Goal: Information Seeking & Learning: Compare options

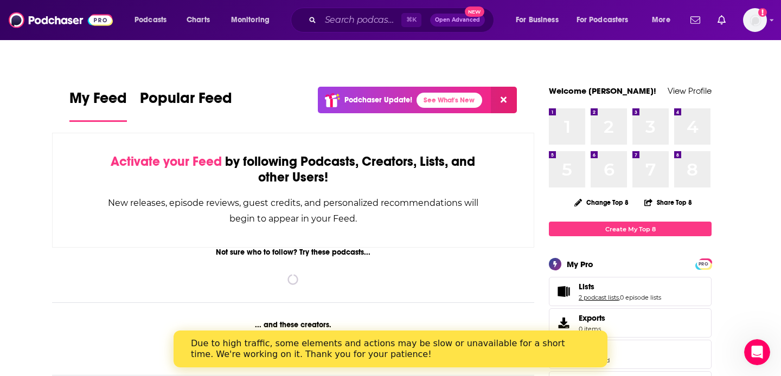
click at [610, 294] on link "2 podcast lists" at bounding box center [599, 298] width 40 height 8
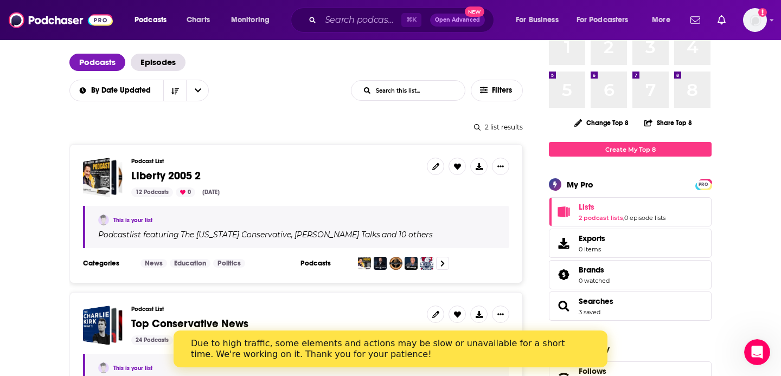
scroll to position [83, 0]
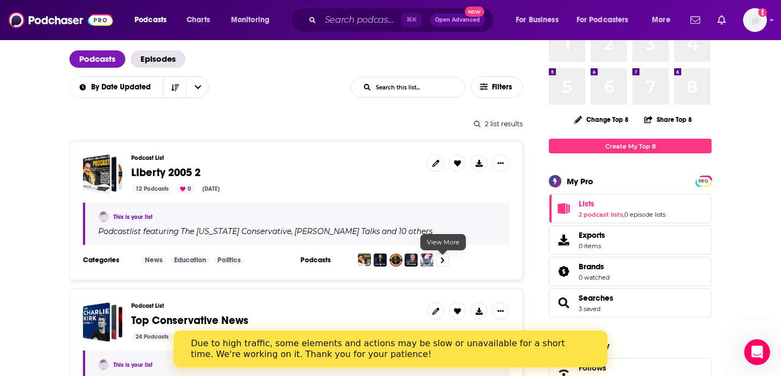
click at [442, 257] on icon at bounding box center [443, 260] width 4 height 6
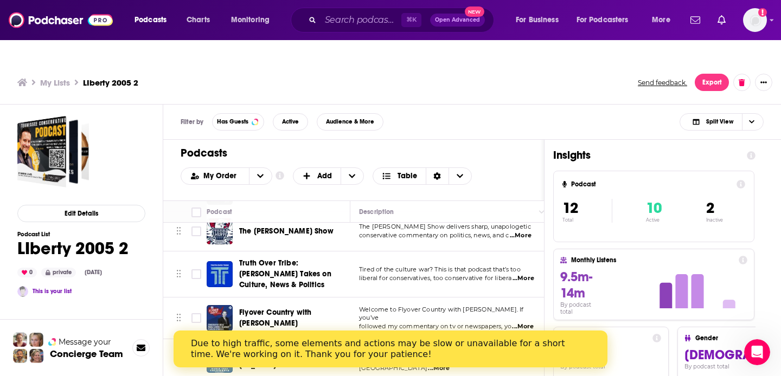
scroll to position [203, 0]
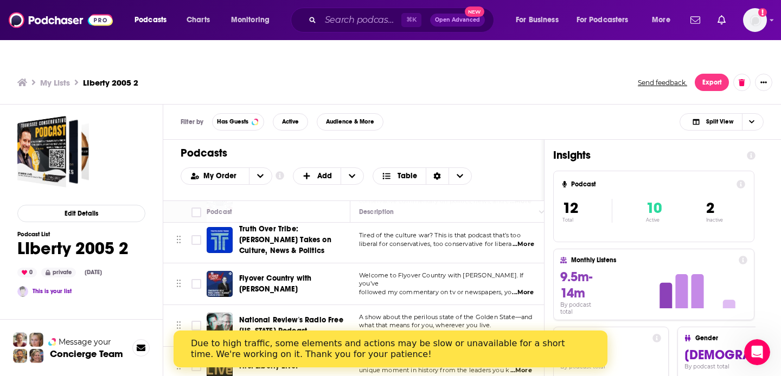
click at [311, 274] on span "Flyover Country with Scott Jennings" at bounding box center [275, 284] width 72 height 20
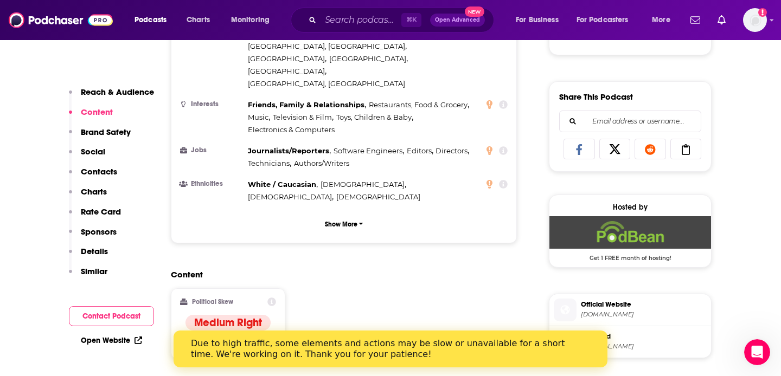
scroll to position [664, 0]
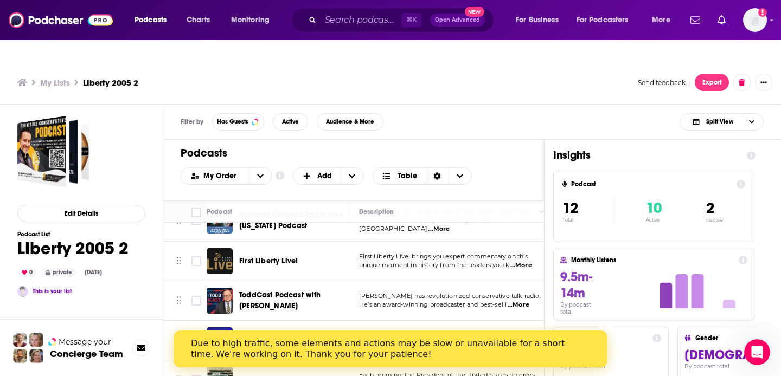
scroll to position [310, 0]
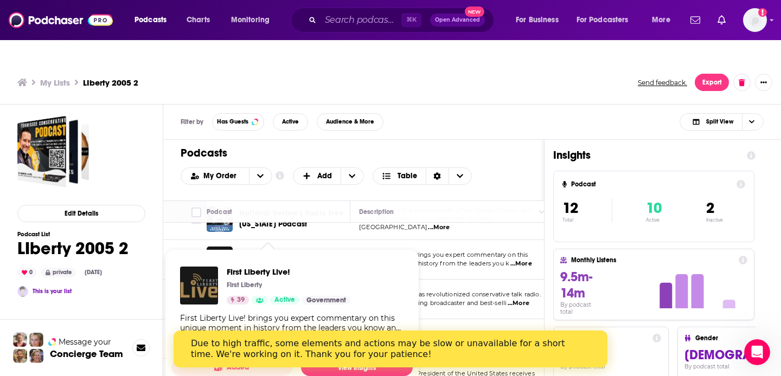
click at [287, 258] on div "First Liberty Live! First Liberty 39 Active Government First Liberty Live! brin…" at bounding box center [291, 308] width 241 height 101
click at [282, 267] on span "First Liberty Live!" at bounding box center [289, 272] width 124 height 10
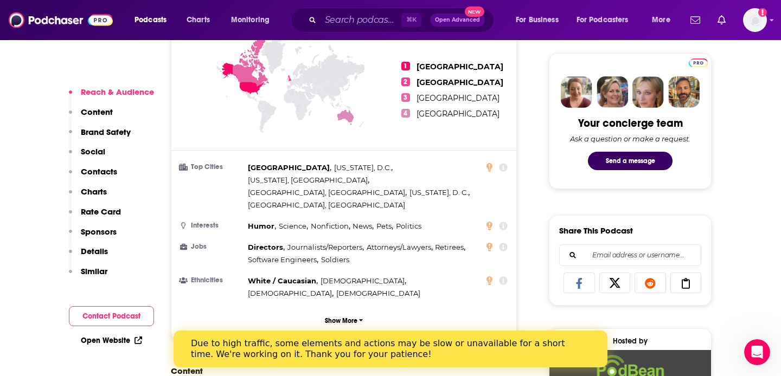
scroll to position [529, 0]
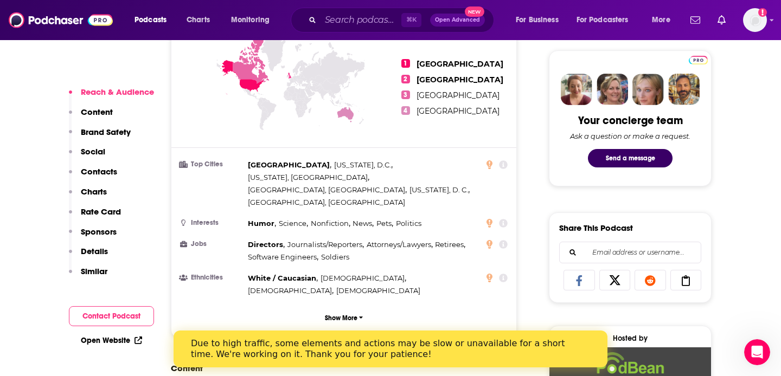
click at [107, 211] on p "Rate Card" at bounding box center [101, 212] width 40 height 10
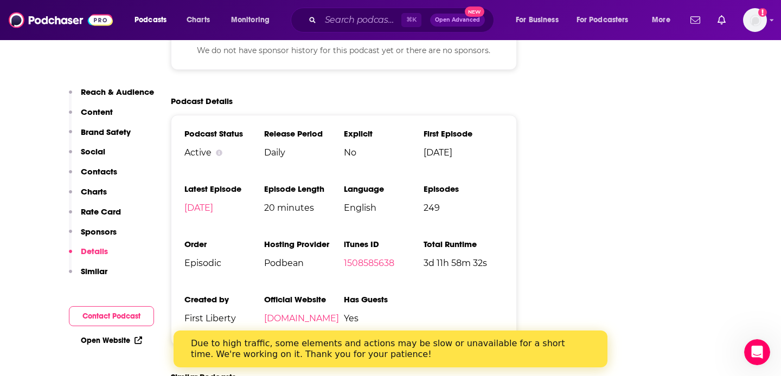
scroll to position [1571, 0]
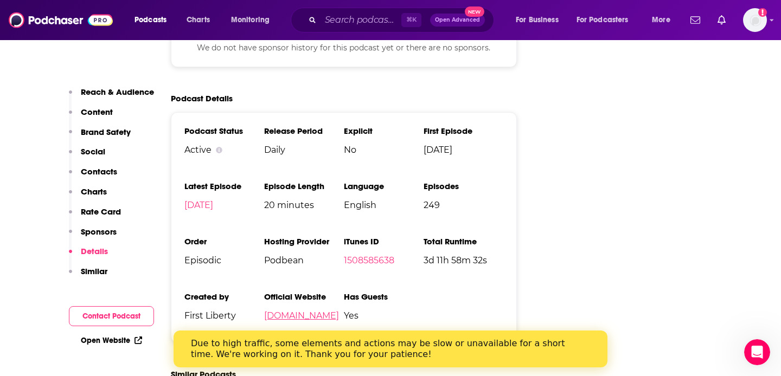
click at [281, 311] on link "firstliberty.podbean.com" at bounding box center [301, 316] width 75 height 10
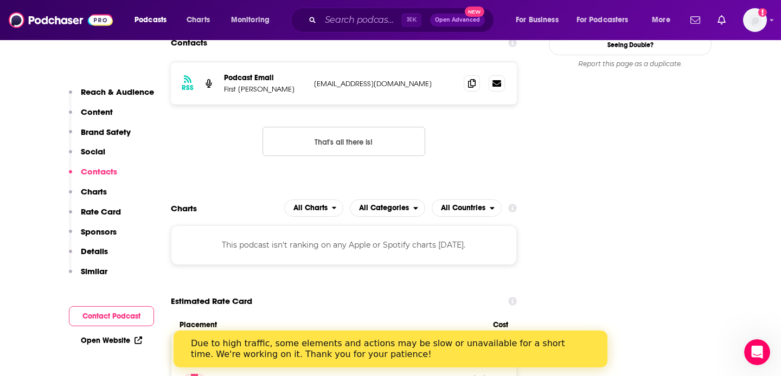
scroll to position [891, 0]
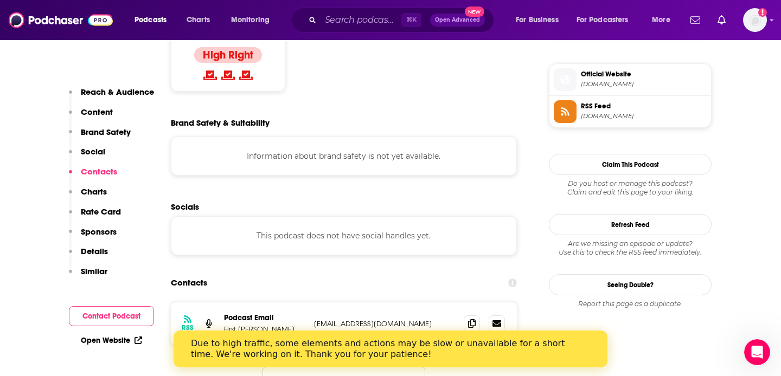
click at [98, 152] on p "Social" at bounding box center [93, 151] width 24 height 10
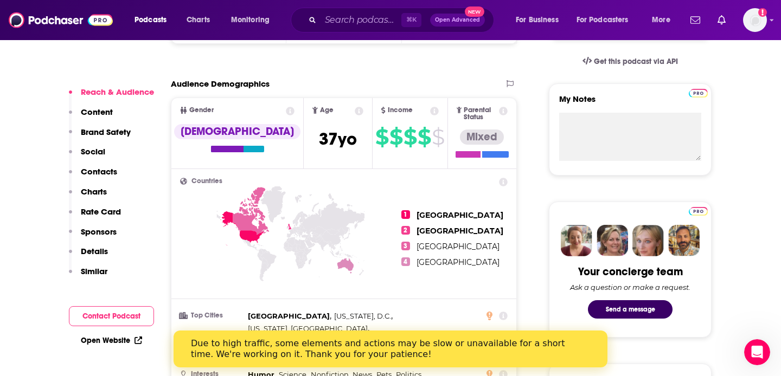
scroll to position [374, 0]
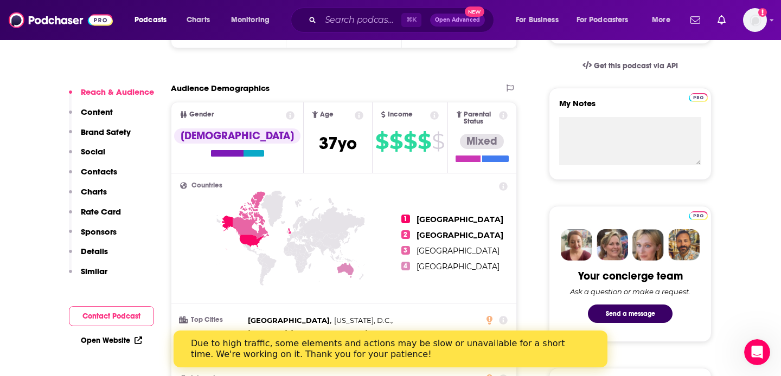
click at [99, 248] on p "Details" at bounding box center [94, 251] width 27 height 10
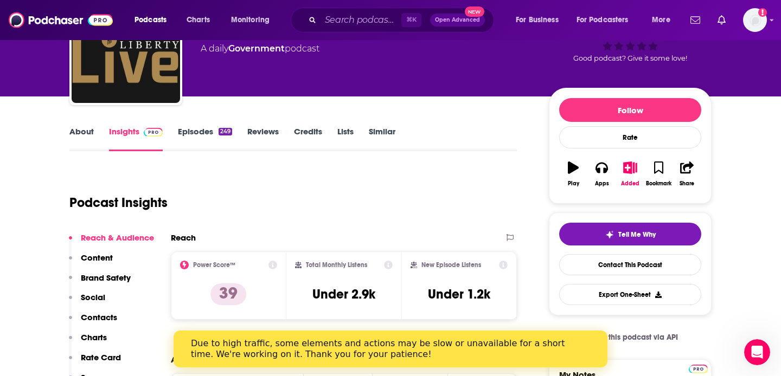
scroll to position [105, 0]
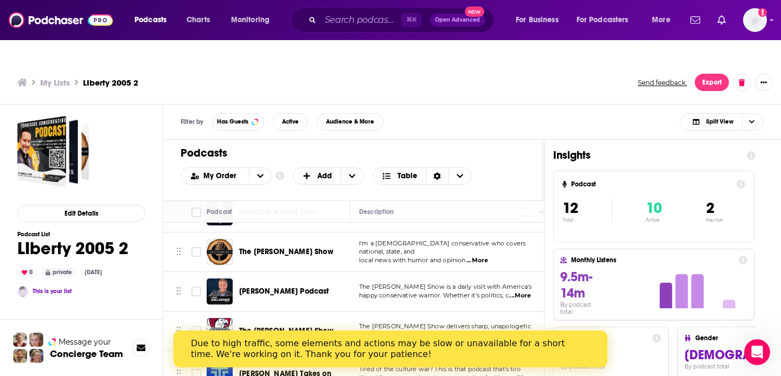
scroll to position [82, 0]
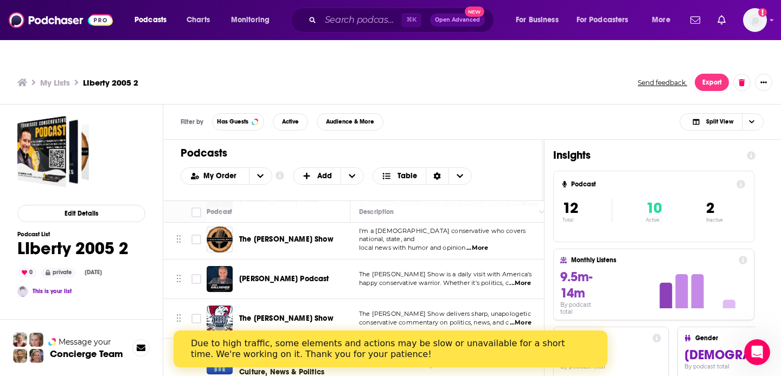
click at [504, 354] on div "Due to high traffic, some elements and actions may be slow or unavailable for a…" at bounding box center [382, 349] width 382 height 22
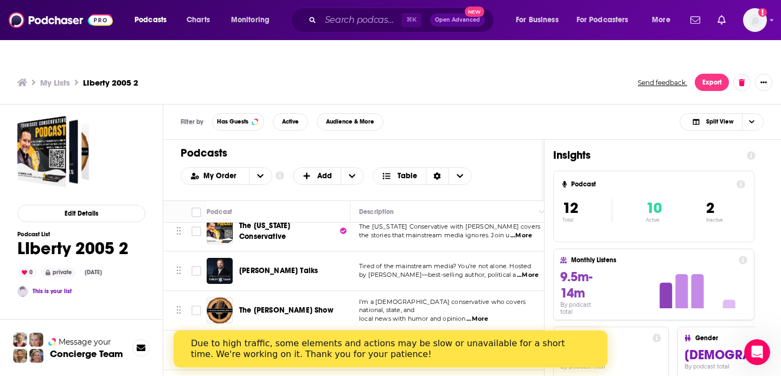
scroll to position [0, 0]
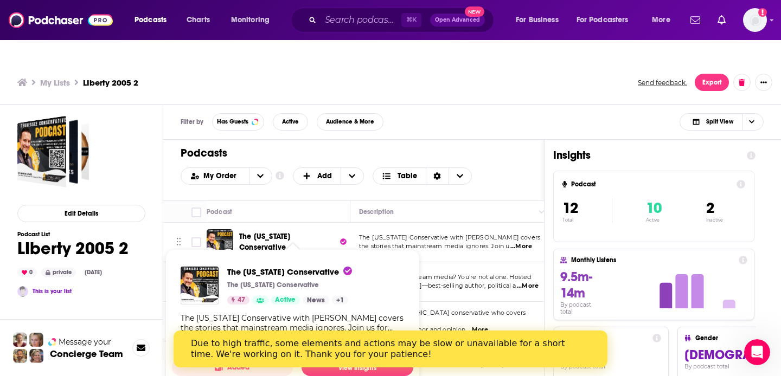
click at [281, 243] on span "The Tennessee Conservative The Tennessee Conservative 47 Active News + 1 The Te…" at bounding box center [292, 319] width 254 height 153
click at [271, 243] on span "The Tennessee Conservative The Tennessee Conservative 47 Active News + 1 The Te…" at bounding box center [292, 319] width 254 height 153
click at [303, 232] on span "The Tennessee Conservative" at bounding box center [288, 243] width 98 height 22
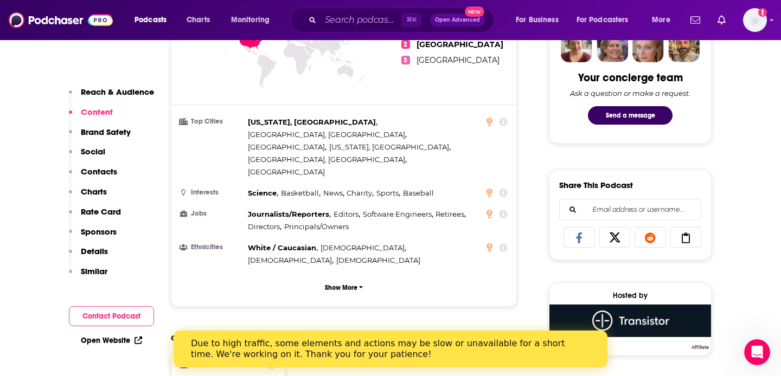
scroll to position [571, 0]
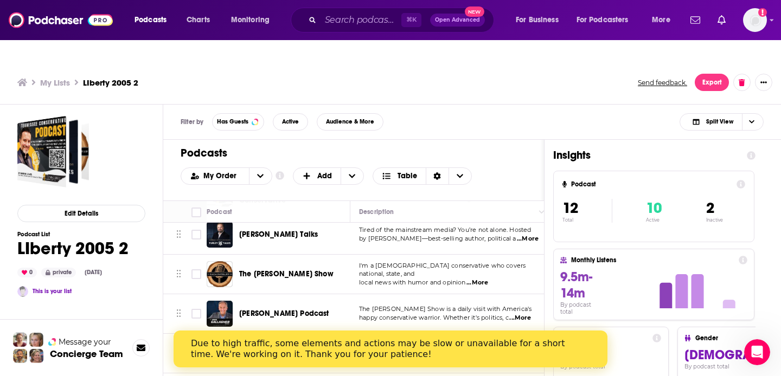
scroll to position [48, 0]
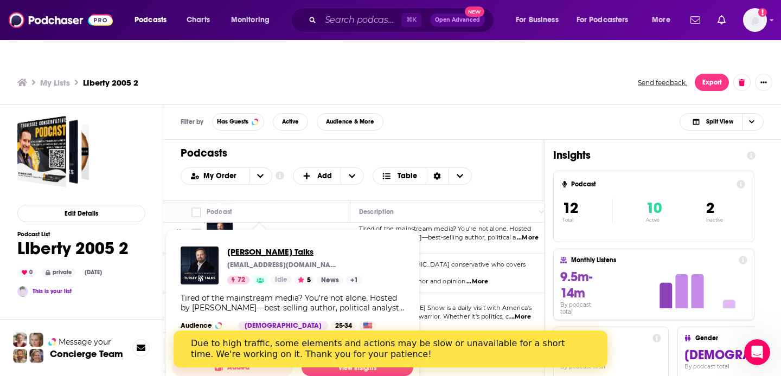
click at [263, 247] on span "Turley Talks" at bounding box center [294, 252] width 135 height 10
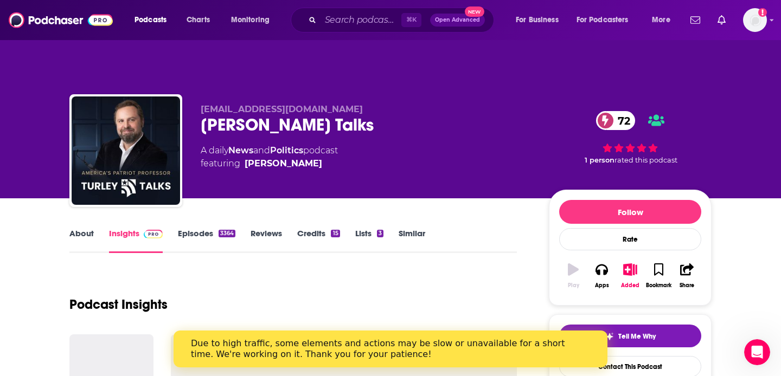
click at [263, 229] on link "Reviews" at bounding box center [266, 240] width 31 height 25
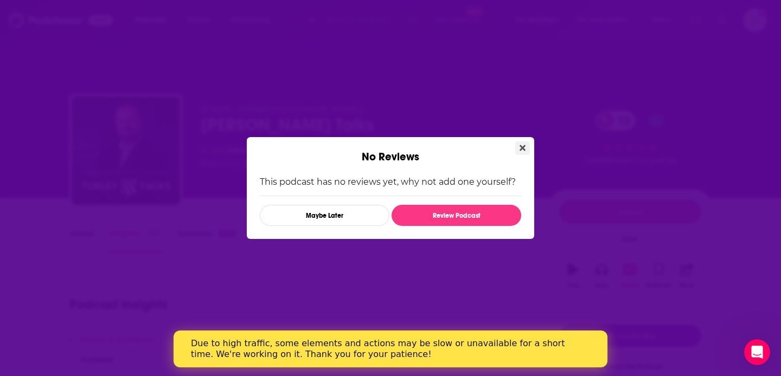
click at [522, 148] on icon "Close" at bounding box center [523, 148] width 6 height 6
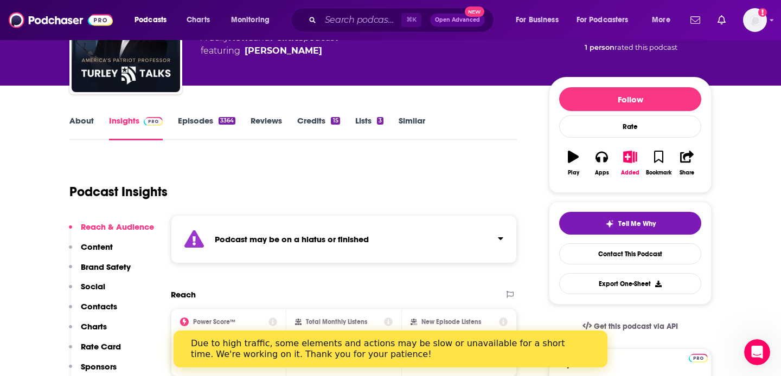
scroll to position [119, 0]
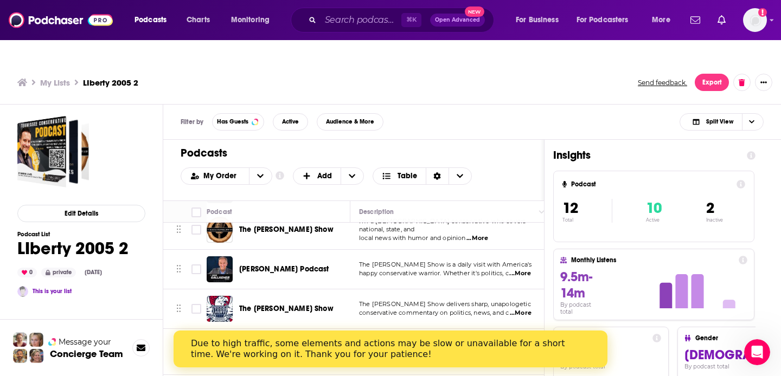
scroll to position [97, 0]
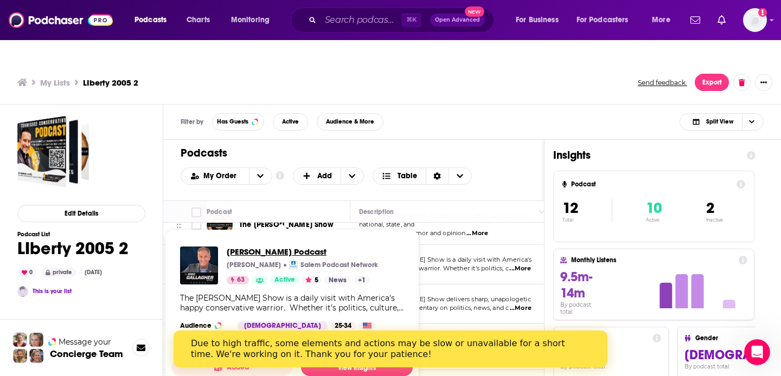
click at [296, 247] on span "Mike Gallagher Podcast" at bounding box center [302, 252] width 151 height 10
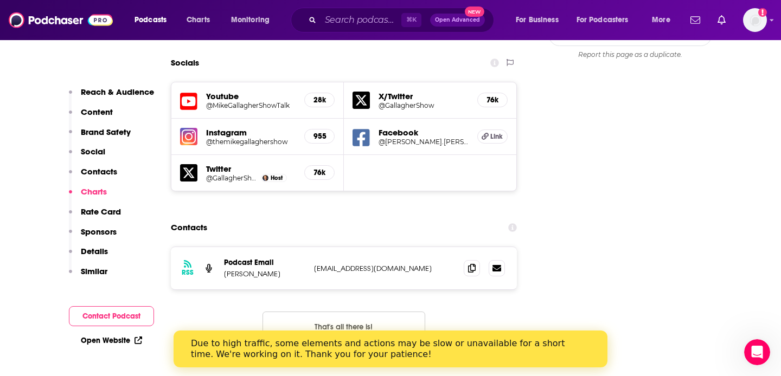
scroll to position [1154, 0]
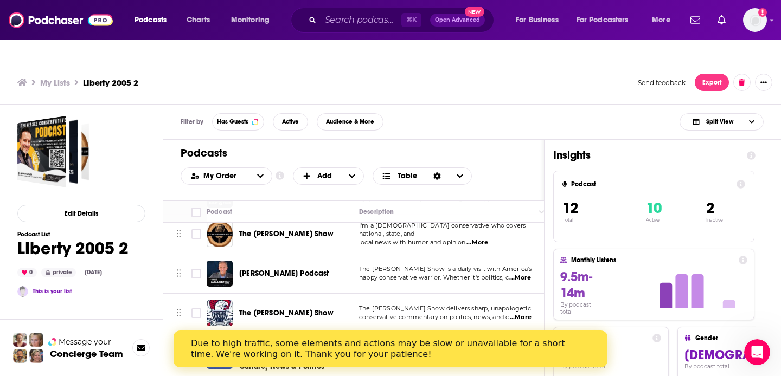
scroll to position [88, 0]
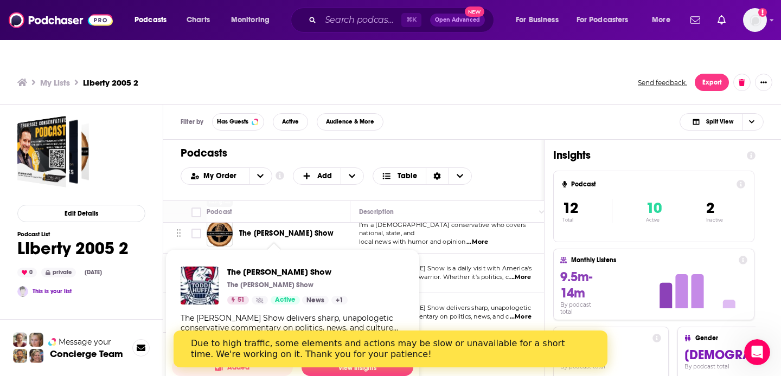
click at [287, 289] on div "The Todd Huff Show The Todd Huff Show 51 Active News + 1 The Todd Huff Show del…" at bounding box center [292, 308] width 241 height 101
click at [279, 267] on span "The Todd Huff Show" at bounding box center [287, 272] width 120 height 10
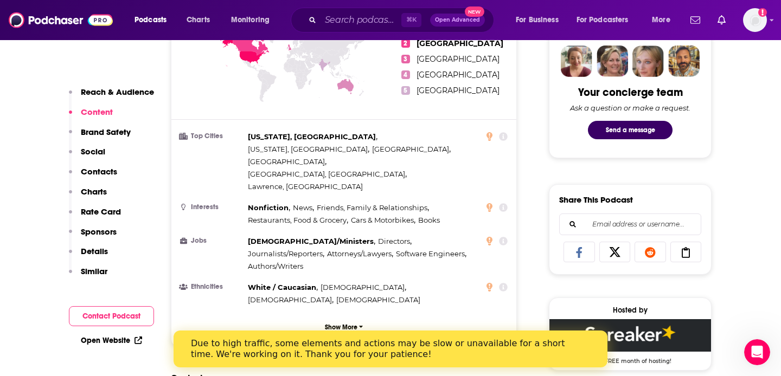
scroll to position [558, 0]
click at [91, 231] on p "Sponsors" at bounding box center [99, 232] width 36 height 10
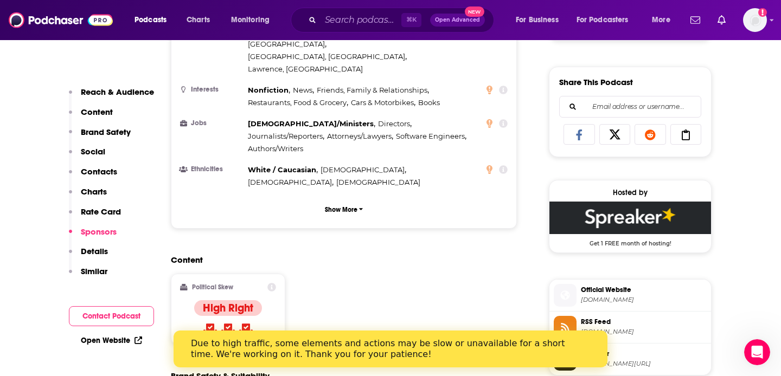
click at [91, 231] on p "Sponsors" at bounding box center [99, 232] width 36 height 10
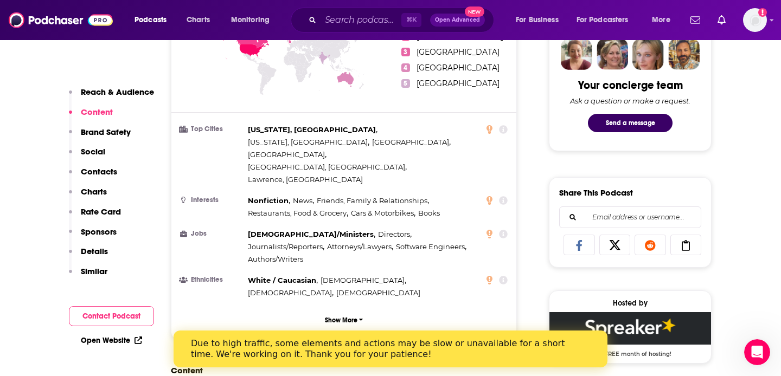
scroll to position [565, 0]
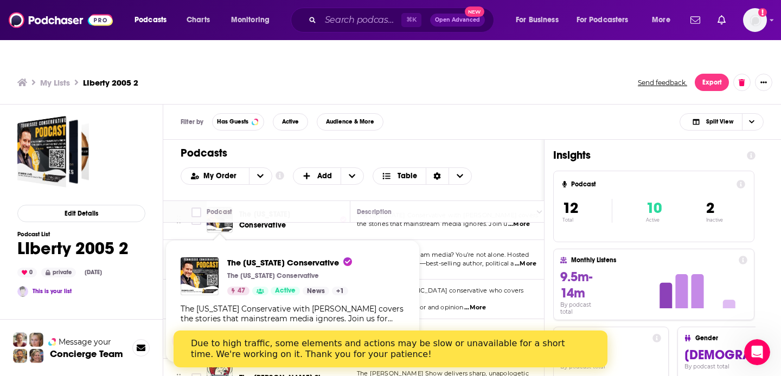
scroll to position [27, 2]
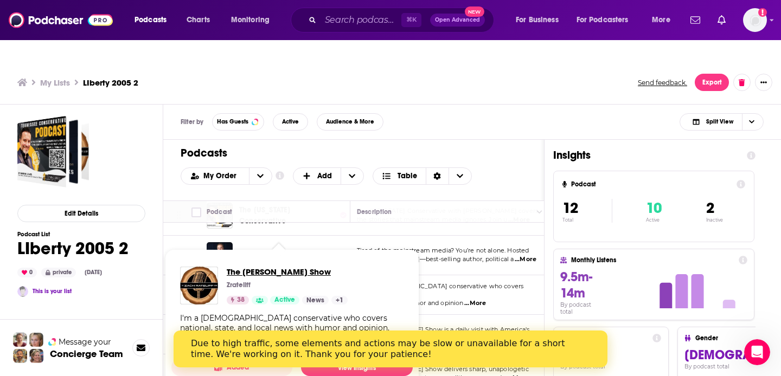
click at [264, 267] on span "The Zach Rateliff Show" at bounding box center [287, 272] width 121 height 10
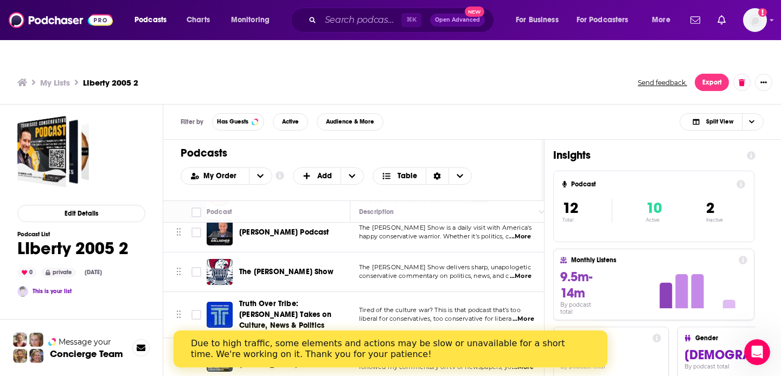
scroll to position [135, 0]
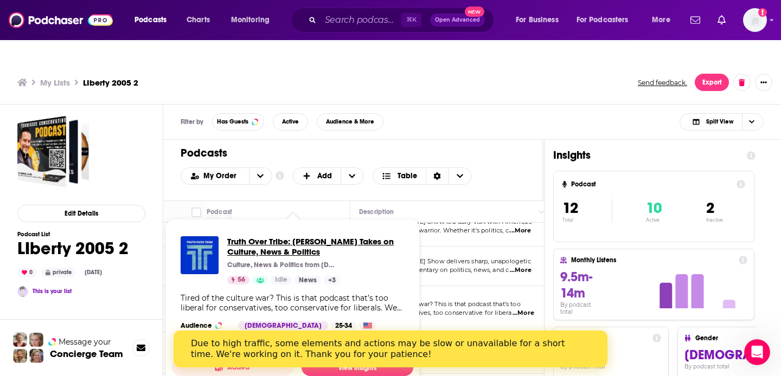
click at [274, 236] on span "Truth Over Tribe: Christian Takes on Culture, News & Politics" at bounding box center [315, 246] width 177 height 21
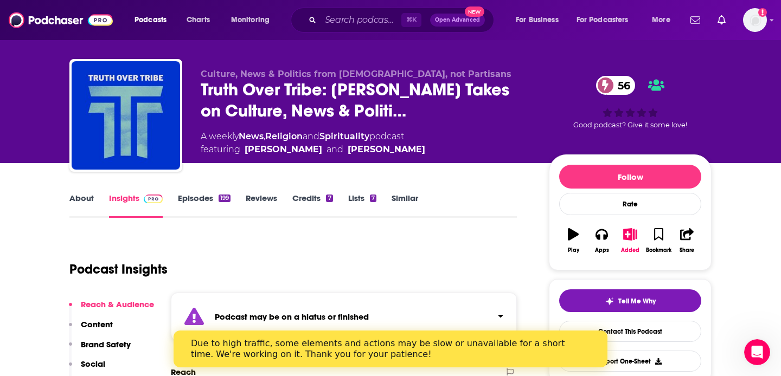
scroll to position [15, 0]
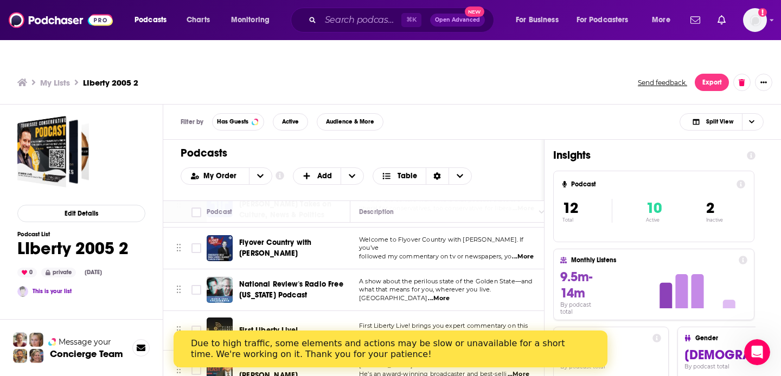
scroll to position [241, 0]
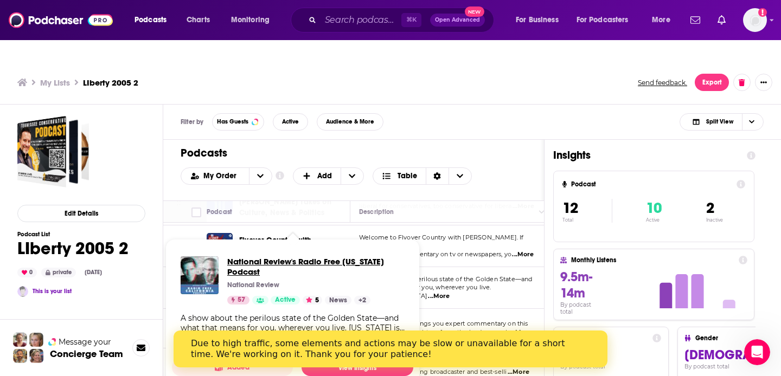
click at [316, 257] on span "National Review's Radio Free California Podcast" at bounding box center [315, 267] width 177 height 21
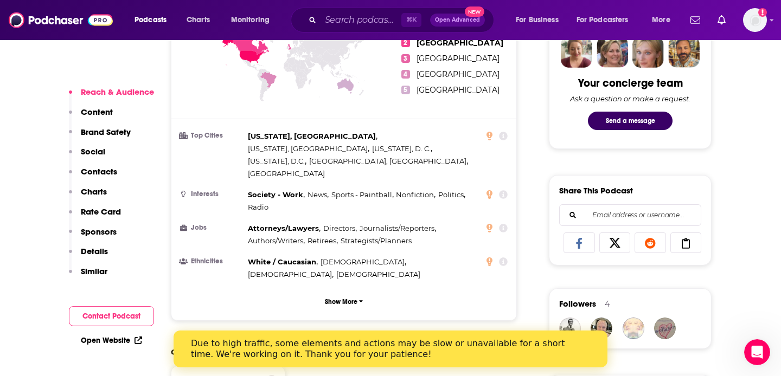
scroll to position [559, 0]
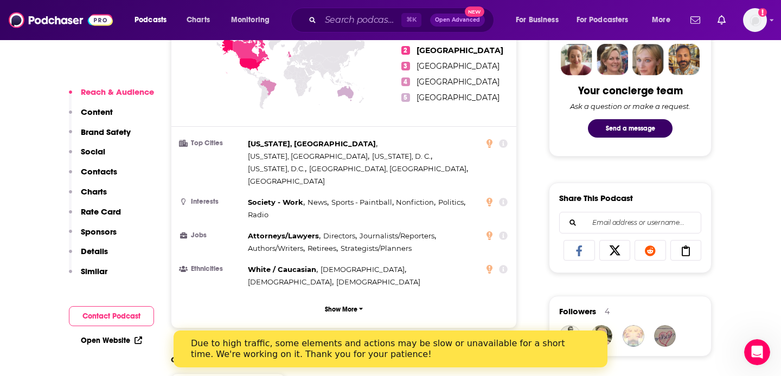
click at [95, 232] on p "Sponsors" at bounding box center [99, 232] width 36 height 10
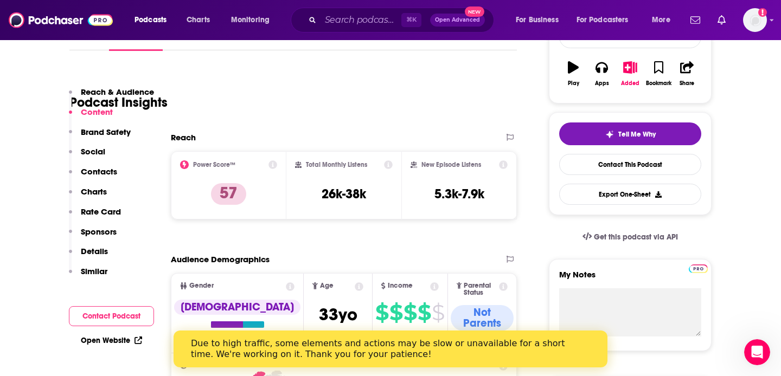
scroll to position [201, 0]
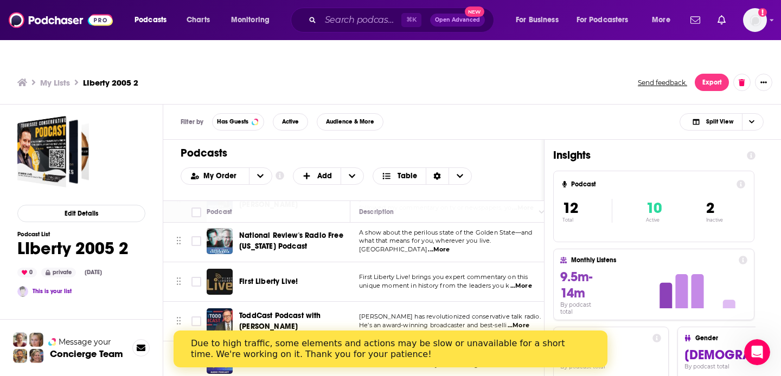
scroll to position [300, 0]
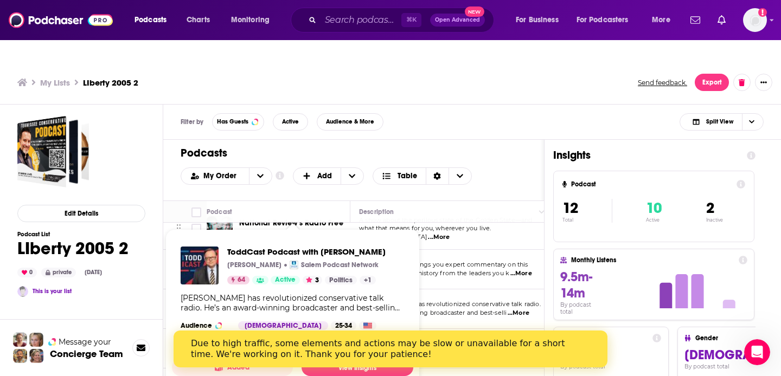
click at [324, 293] on div "Todd Starnes has revolutionized conservative talk radio. He’s an award-winning …" at bounding box center [293, 303] width 224 height 20
click at [253, 247] on span "ToddCast Podcast with Todd Starnes" at bounding box center [306, 252] width 158 height 10
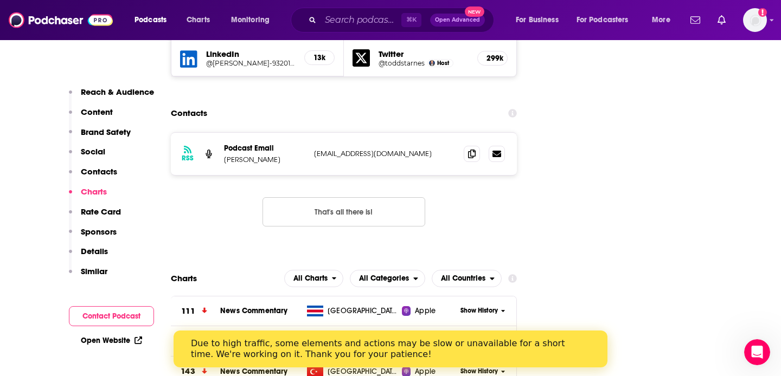
scroll to position [1400, 0]
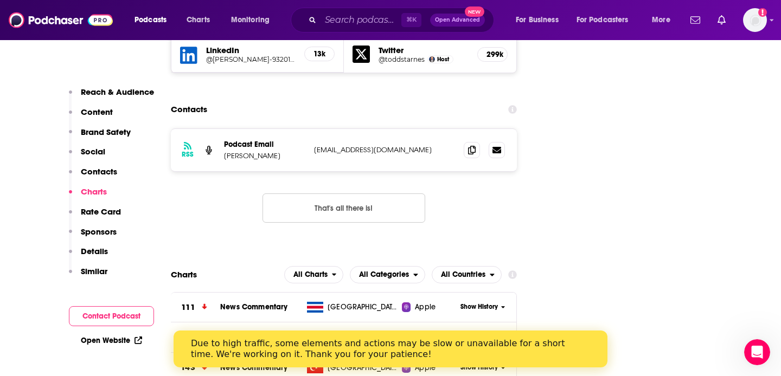
click at [107, 232] on p "Sponsors" at bounding box center [99, 232] width 36 height 10
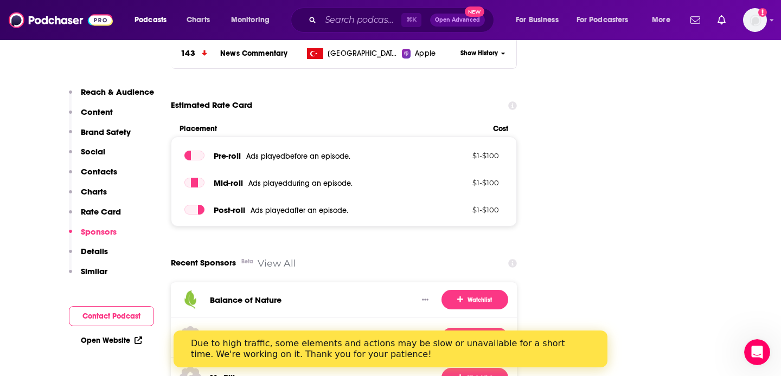
scroll to position [1718, 0]
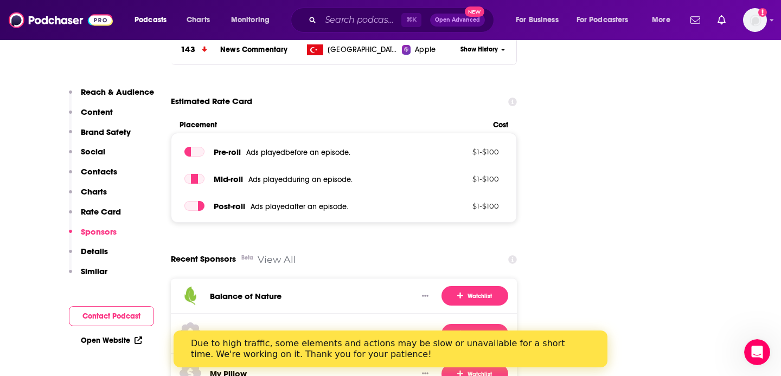
click at [96, 252] on p "Details" at bounding box center [94, 251] width 27 height 10
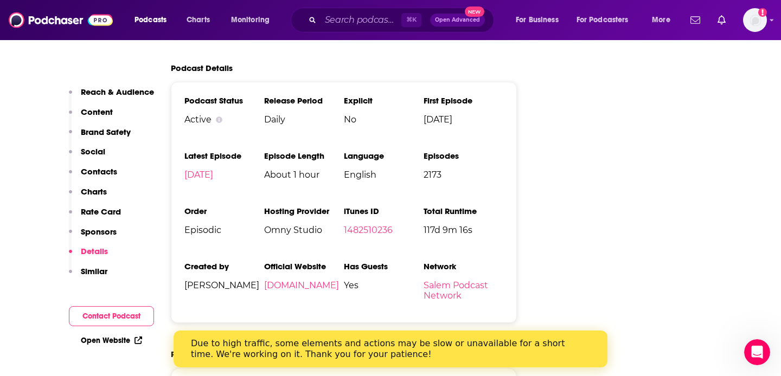
scroll to position [2155, 0]
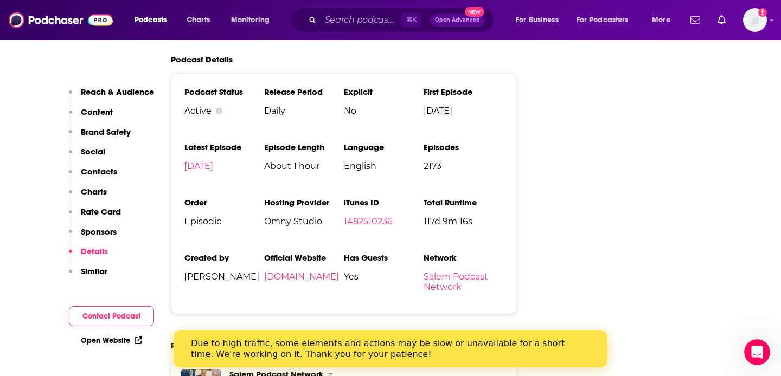
click at [99, 271] on p "Similar" at bounding box center [94, 271] width 27 height 10
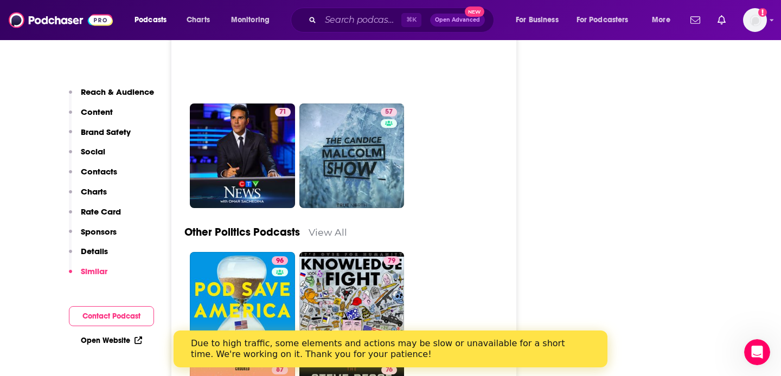
scroll to position [3811, 0]
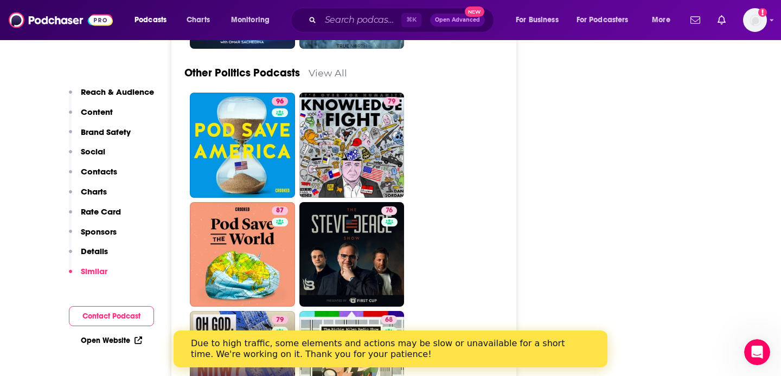
scroll to position [3967, 0]
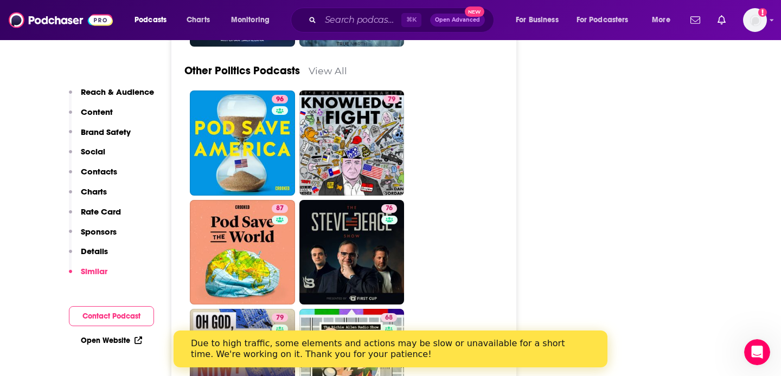
click at [262, 309] on link "79 Oh God, What Now?" at bounding box center [242, 361] width 105 height 105
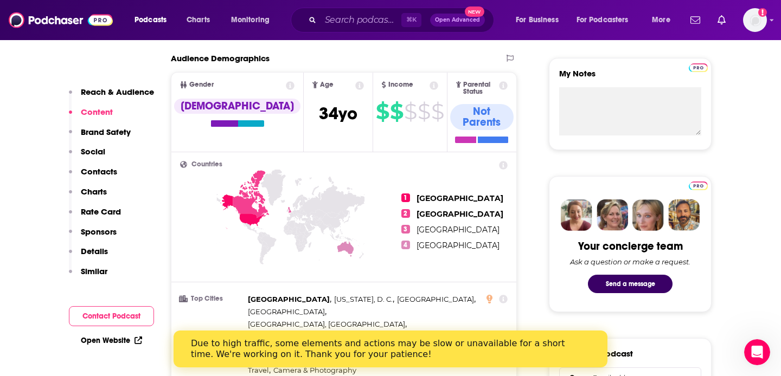
scroll to position [382, 0]
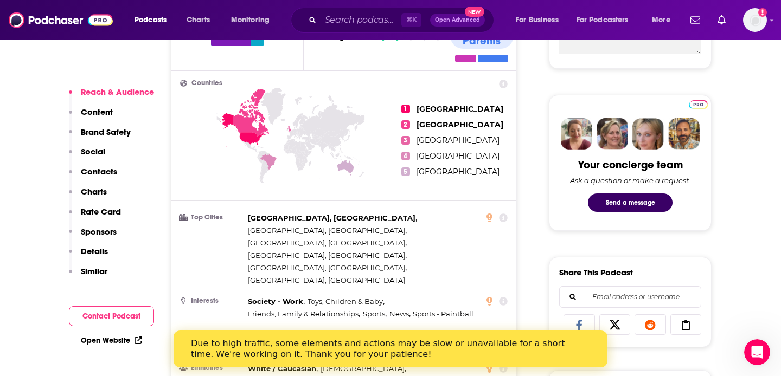
scroll to position [490, 0]
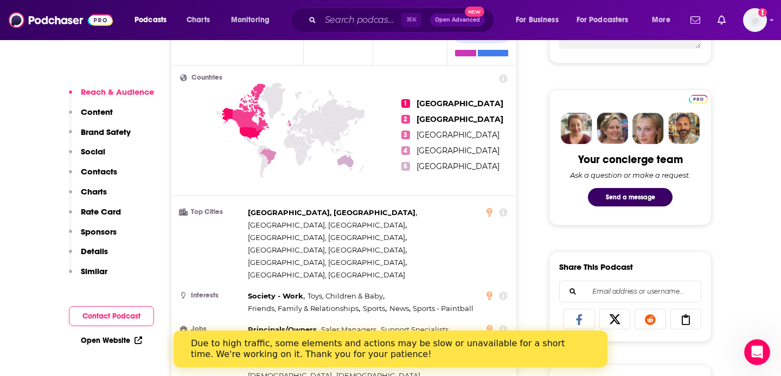
click at [100, 267] on p "Similar" at bounding box center [94, 271] width 27 height 10
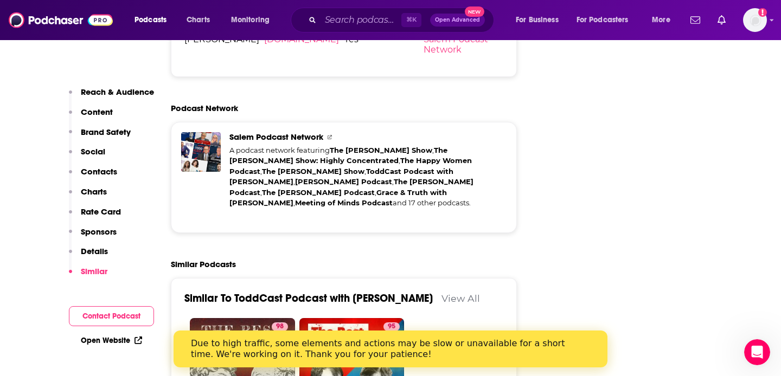
scroll to position [2366, 0]
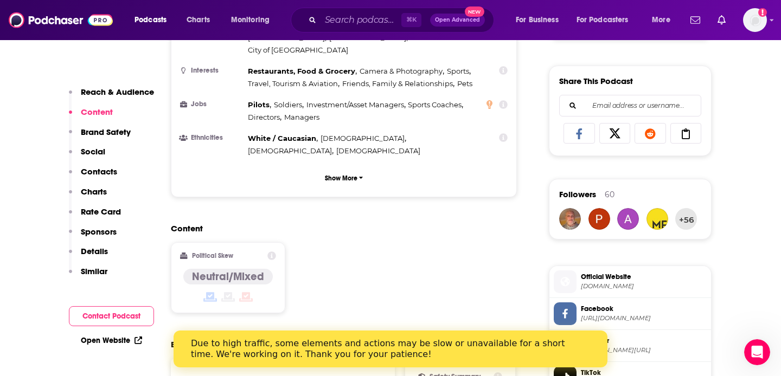
scroll to position [697, 0]
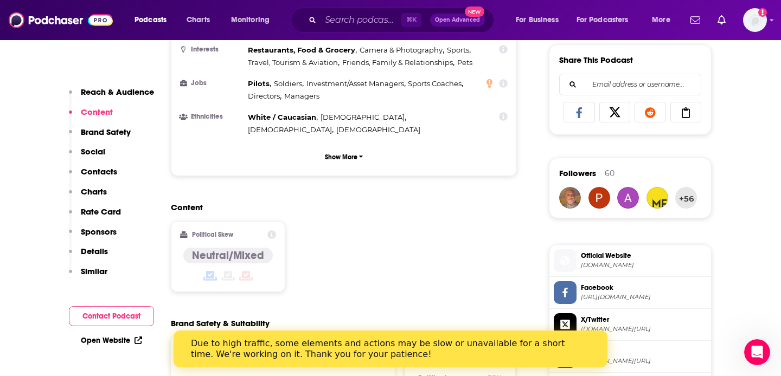
type input "https://www.podchaser.com/podcasts/toddcast-podcast-with-todd-sta-989624"
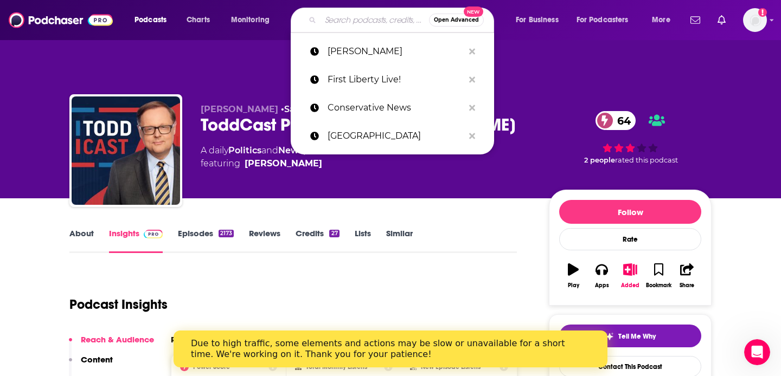
click at [347, 22] on input "Search podcasts, credits, & more..." at bounding box center [375, 19] width 108 height 17
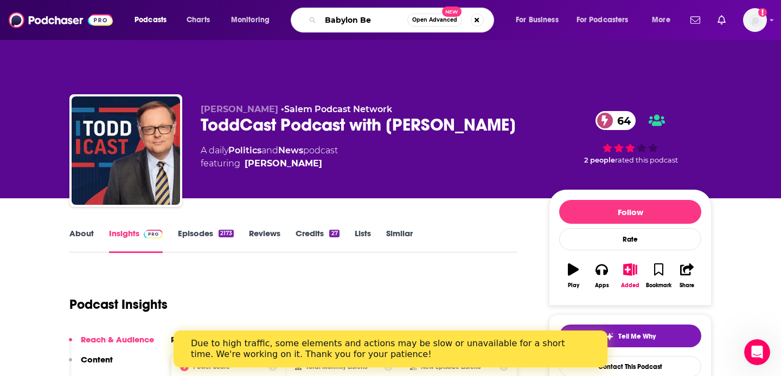
type input "Babylon Bee"
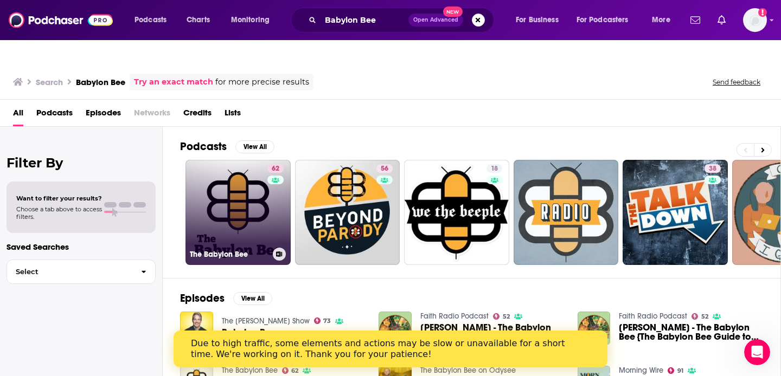
click at [248, 183] on link "62 The Babylon Bee" at bounding box center [237, 212] width 105 height 105
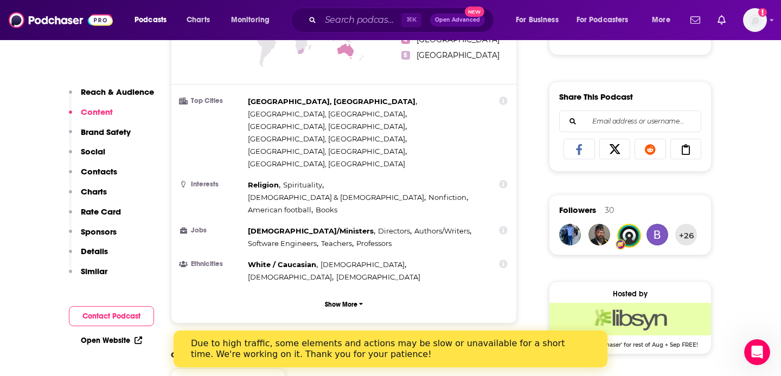
scroll to position [657, 0]
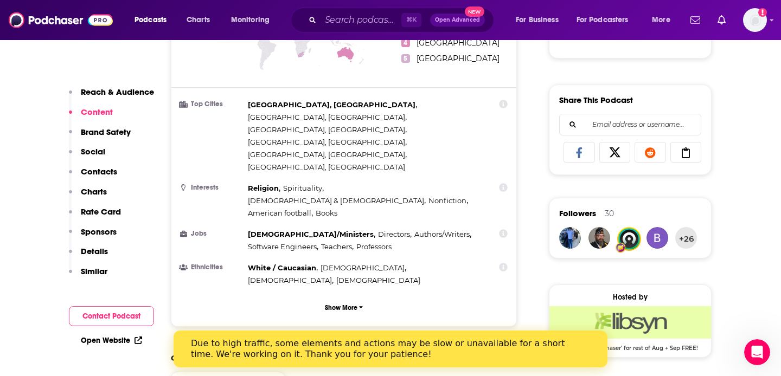
click at [107, 232] on p "Sponsors" at bounding box center [99, 232] width 36 height 10
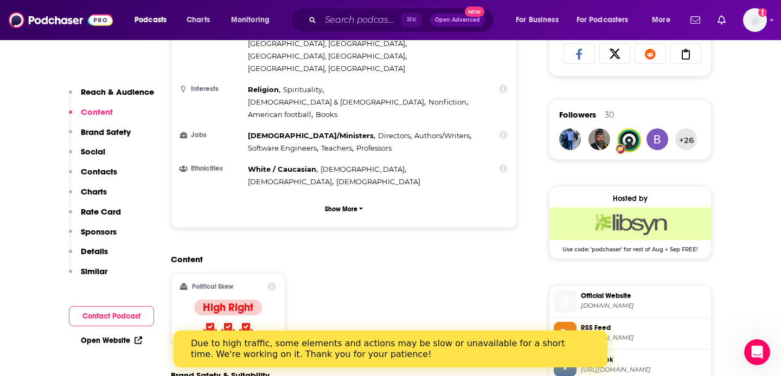
click at [107, 232] on p "Sponsors" at bounding box center [99, 232] width 36 height 10
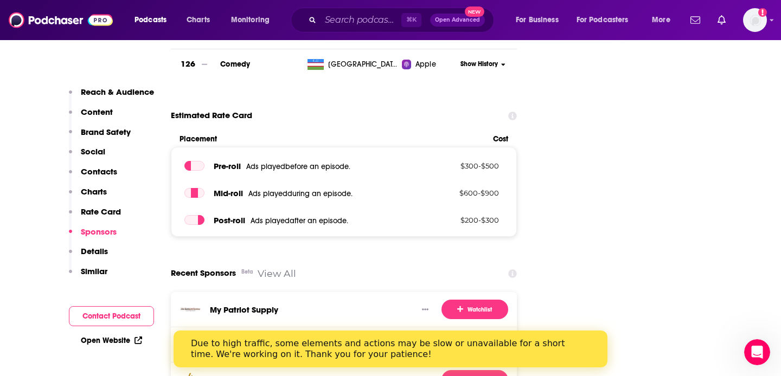
scroll to position [1918, 0]
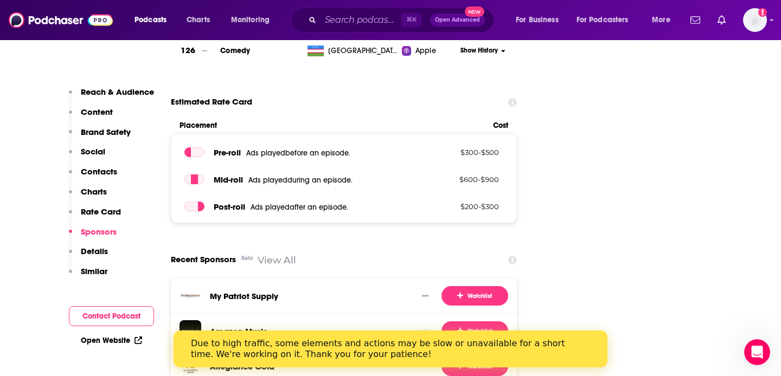
click at [104, 270] on p "Similar" at bounding box center [94, 271] width 27 height 10
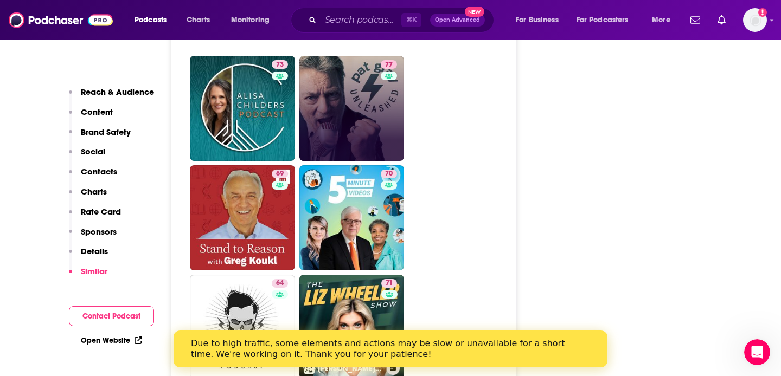
scroll to position [3343, 0]
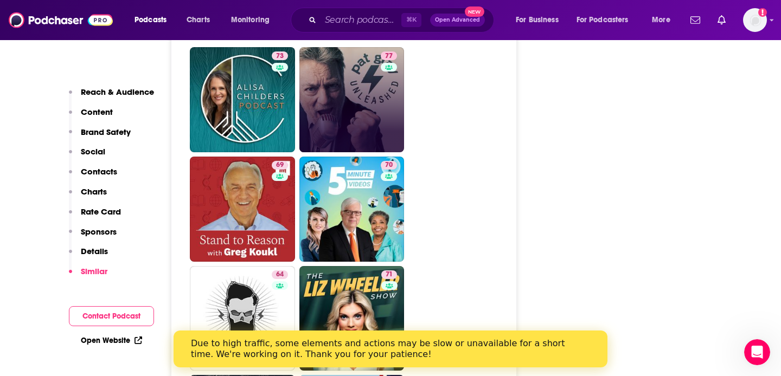
click at [343, 266] on link "71 The Liz Wheeler Show" at bounding box center [351, 318] width 105 height 105
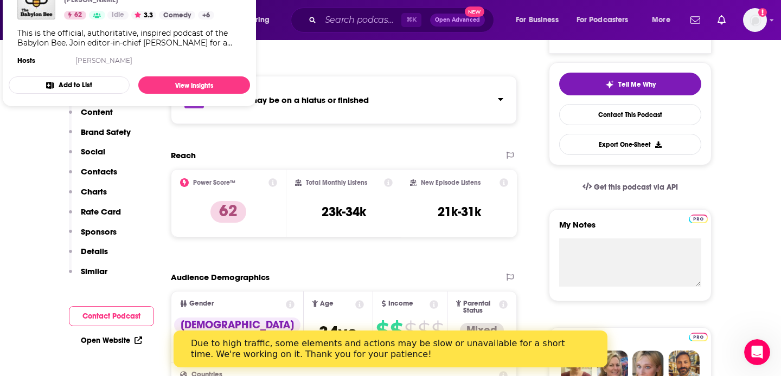
scroll to position [258, 0]
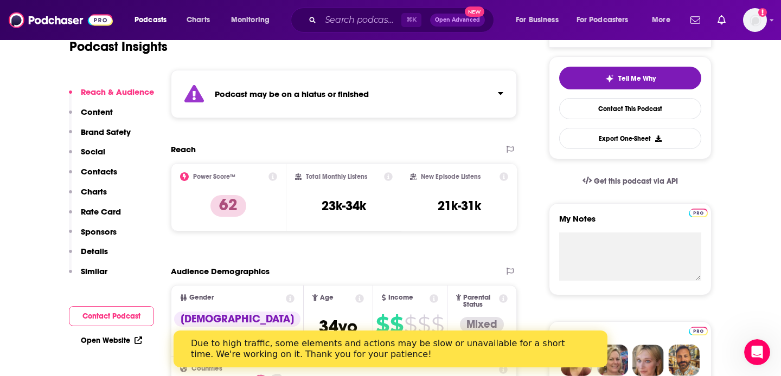
click at [99, 270] on p "Similar" at bounding box center [94, 271] width 27 height 10
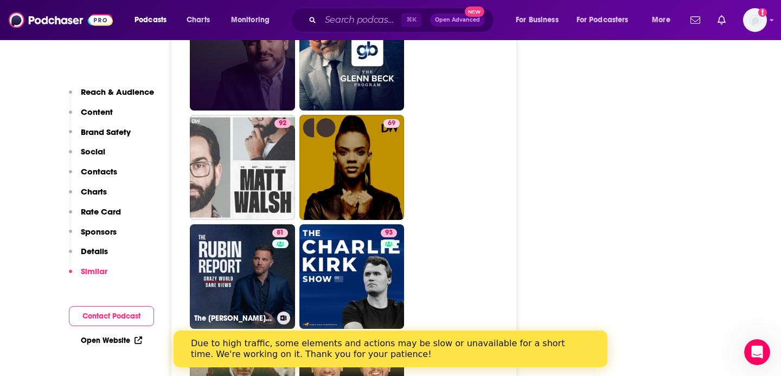
scroll to position [2886, 0]
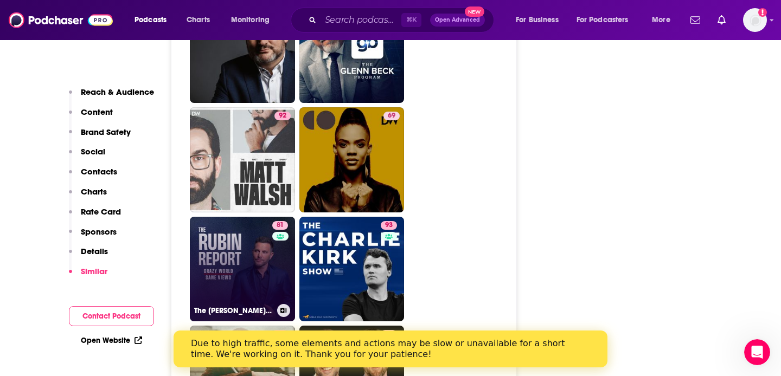
click at [239, 217] on link "81 The Rubin Report" at bounding box center [242, 269] width 105 height 105
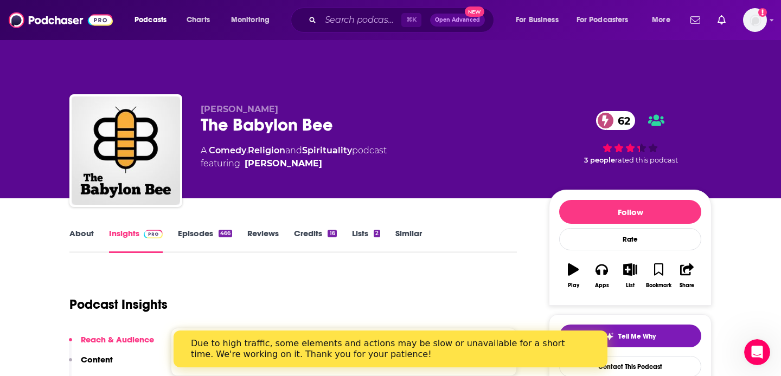
type input "https://www.podchaser.com/podcasts/the-babylon-bee-877071"
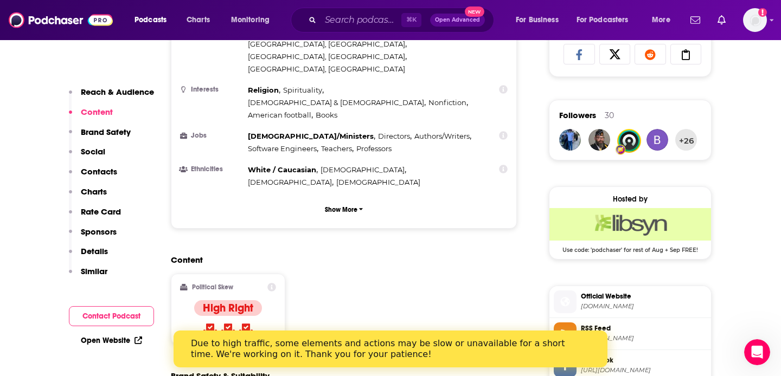
scroll to position [758, 0]
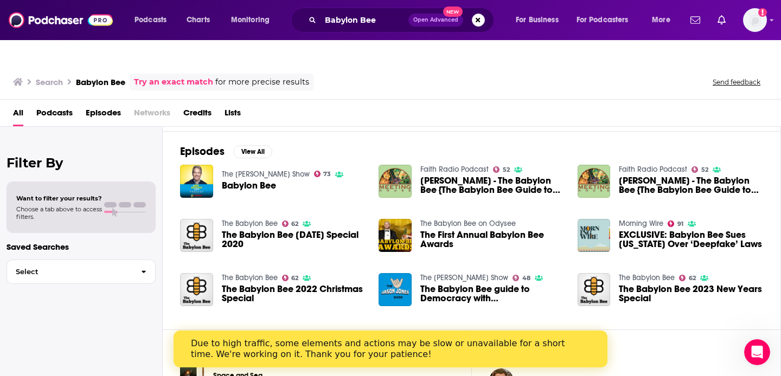
scroll to position [236, 0]
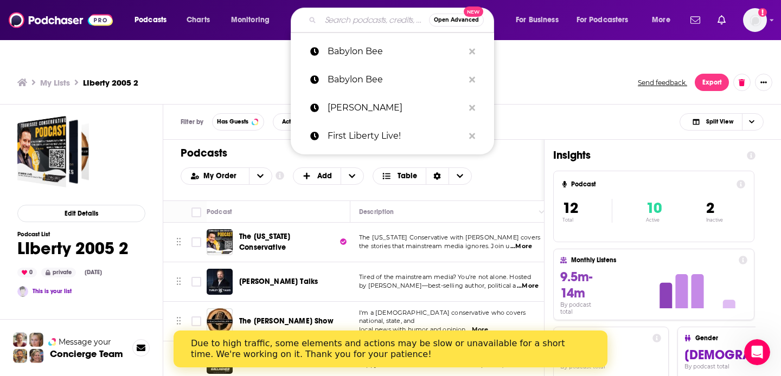
click at [351, 20] on input "Search podcasts, credits, & more..." at bounding box center [375, 19] width 108 height 17
click at [357, 59] on p "Babylon Bee" at bounding box center [396, 51] width 136 height 28
type input "Babylon Bee"
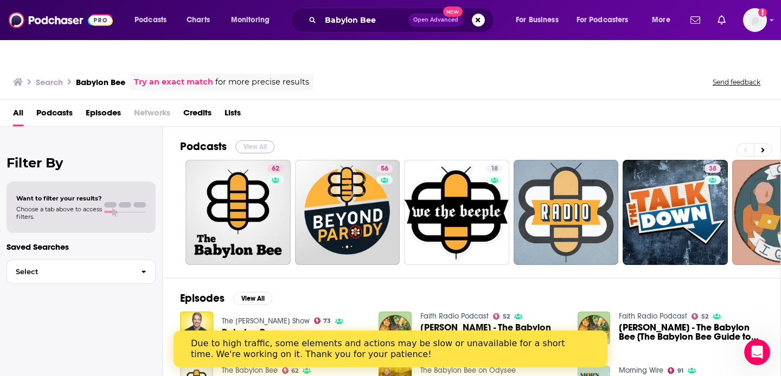
click at [255, 140] on button "View All" at bounding box center [254, 146] width 39 height 13
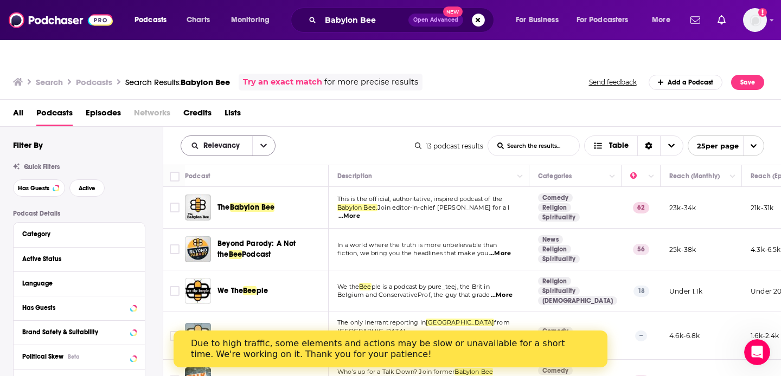
click at [261, 142] on icon "open menu" at bounding box center [263, 146] width 7 height 8
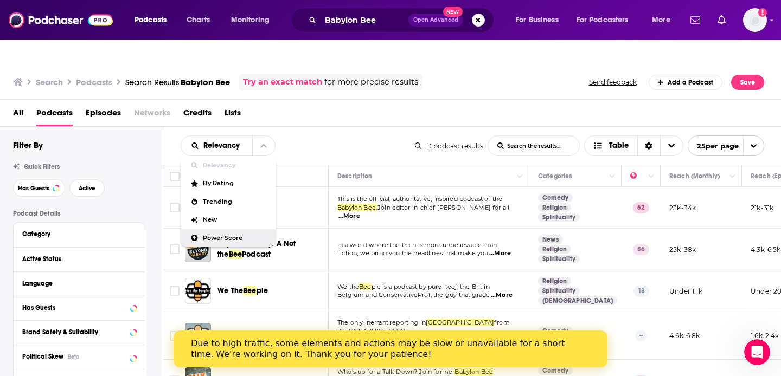
click at [241, 235] on span "Power Score" at bounding box center [235, 238] width 64 height 6
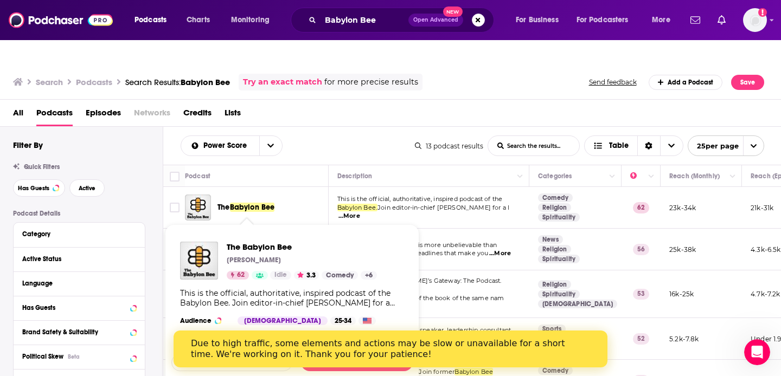
click at [261, 203] on span "Babylon Bee" at bounding box center [252, 207] width 45 height 9
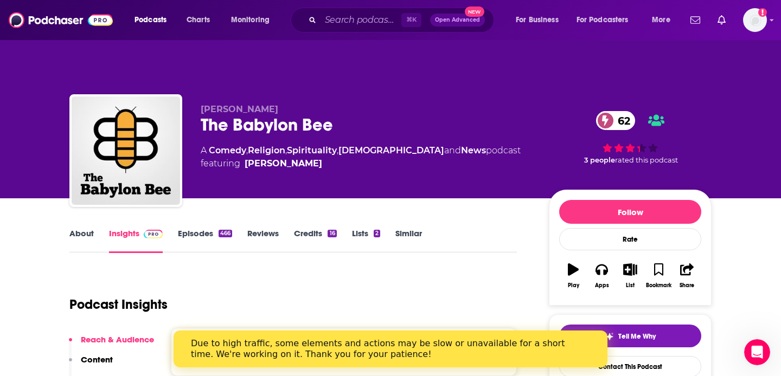
click at [363, 228] on link "Lists 2" at bounding box center [366, 240] width 28 height 25
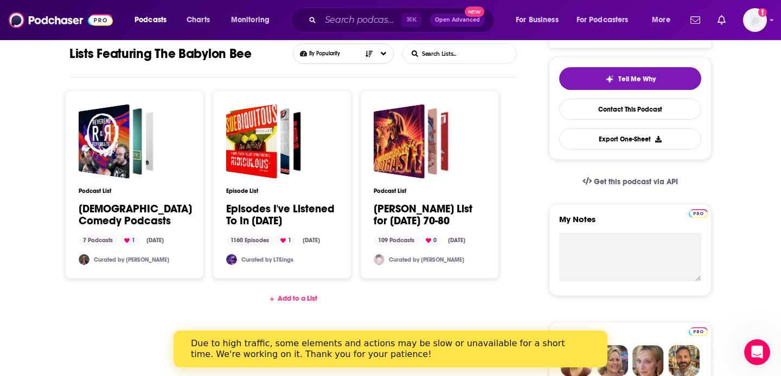
scroll to position [259, 0]
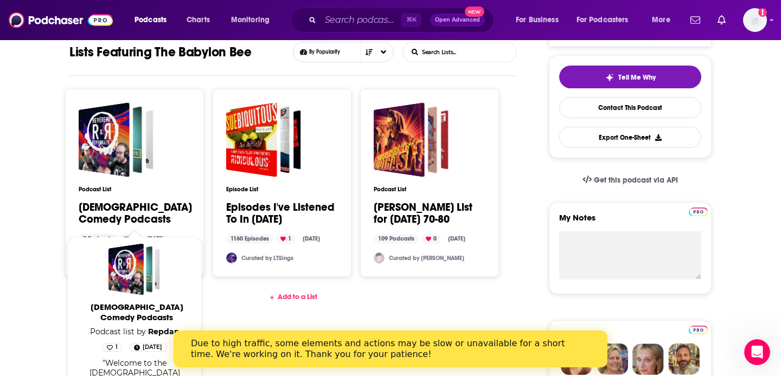
click at [115, 202] on link "Christian Comedy Podcasts" at bounding box center [135, 214] width 113 height 24
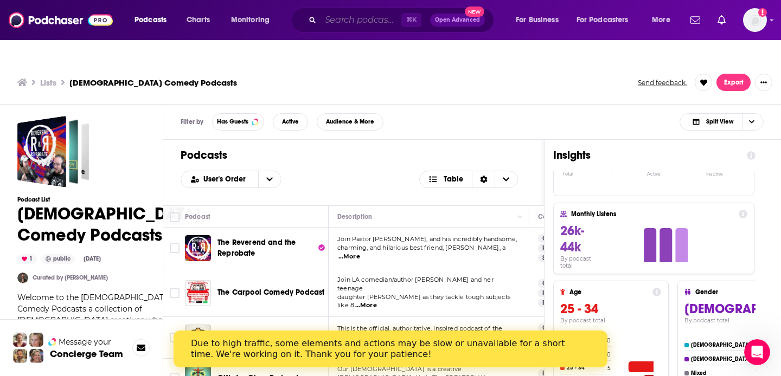
click at [351, 20] on input "Search podcasts, credits, & more..." at bounding box center [361, 19] width 81 height 17
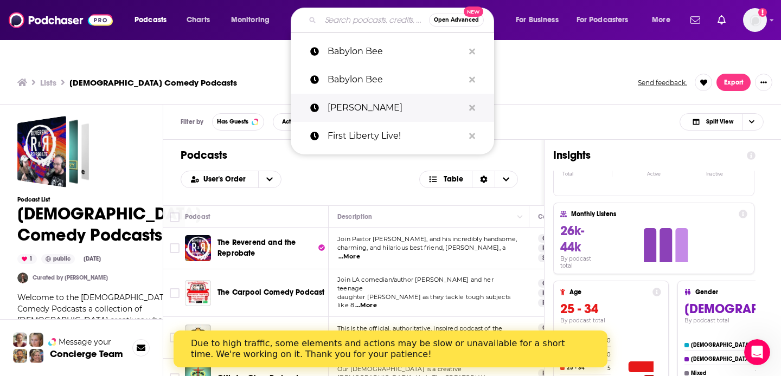
click at [363, 104] on p "Todd Starnes" at bounding box center [396, 108] width 136 height 28
type input "Todd Starnes"
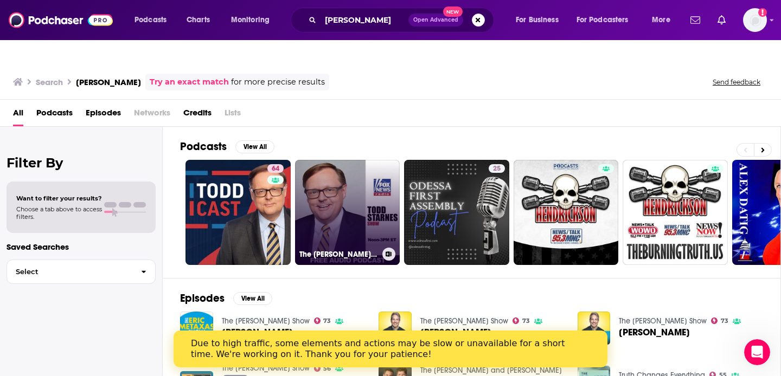
click at [337, 187] on link "The Todd Starnes Podcast" at bounding box center [347, 212] width 105 height 105
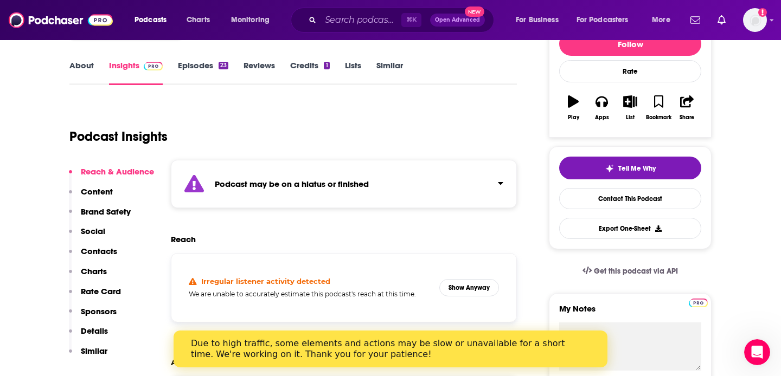
scroll to position [2, 0]
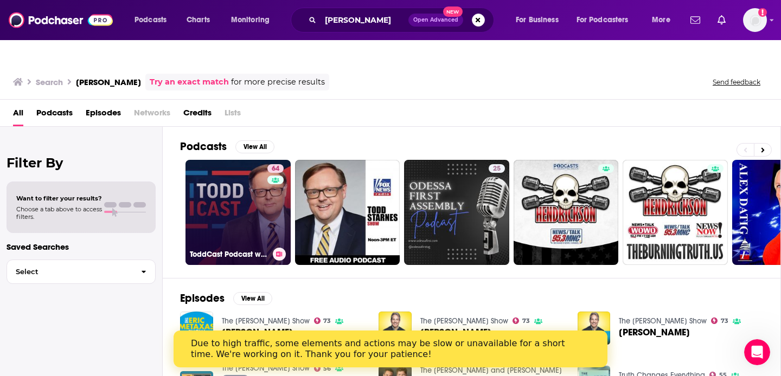
click at [221, 170] on link "64 ToddCast Podcast with Todd Starnes" at bounding box center [237, 212] width 105 height 105
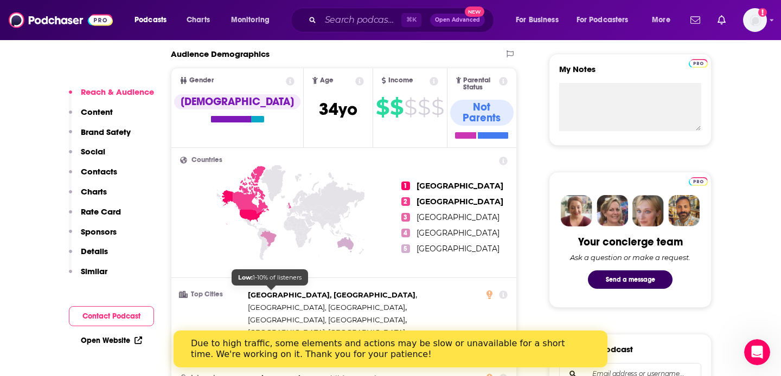
scroll to position [409, 0]
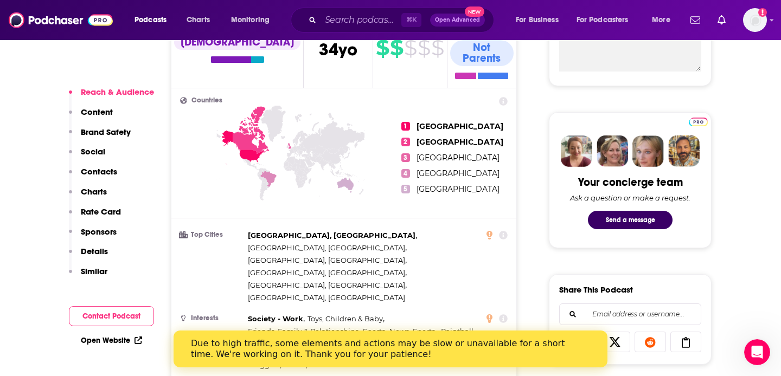
click at [100, 271] on p "Similar" at bounding box center [94, 271] width 27 height 10
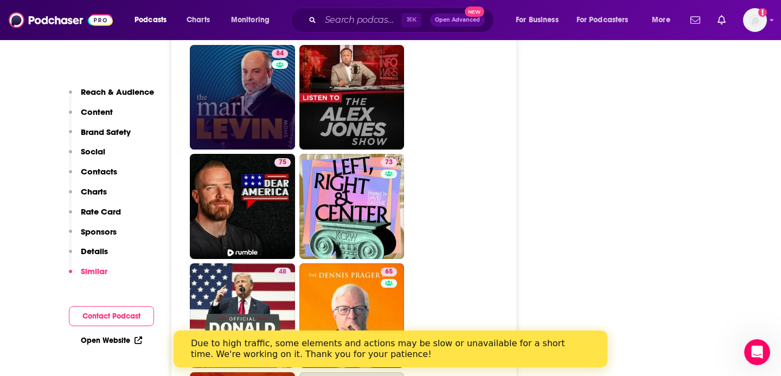
scroll to position [2673, 0]
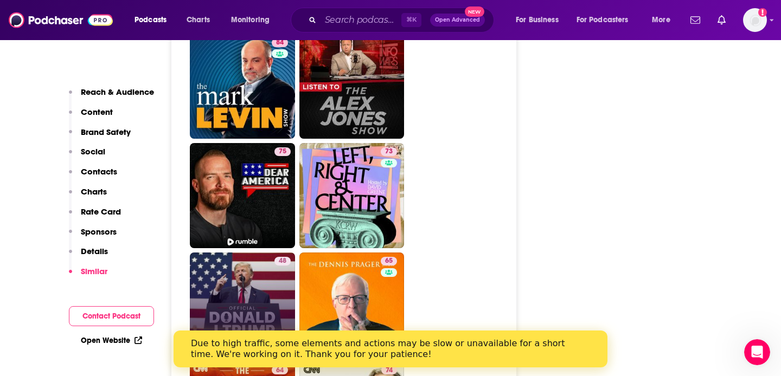
click at [234, 253] on link "48 Donald J Trump Podcast" at bounding box center [242, 305] width 105 height 105
type input "https://www.podchaser.com/podcasts/donald-j-trump-podcast-768935"
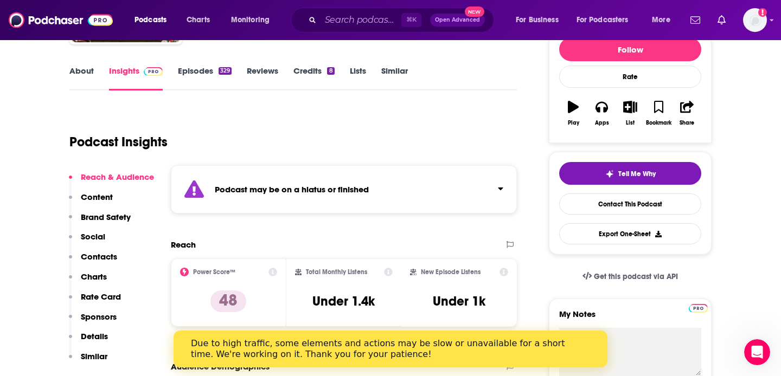
scroll to position [173, 0]
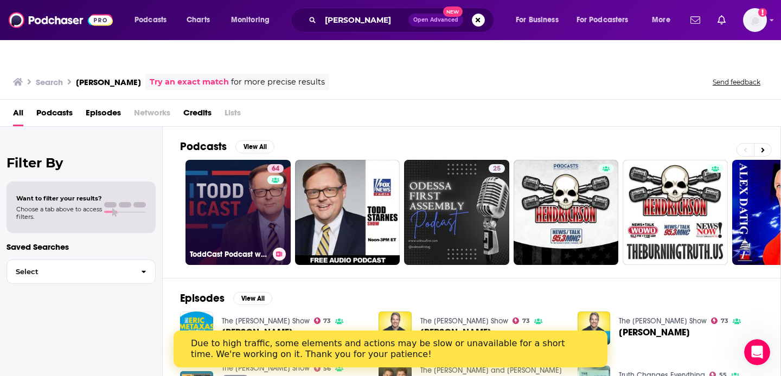
click at [230, 182] on link "64 ToddCast Podcast with Todd Starnes" at bounding box center [237, 212] width 105 height 105
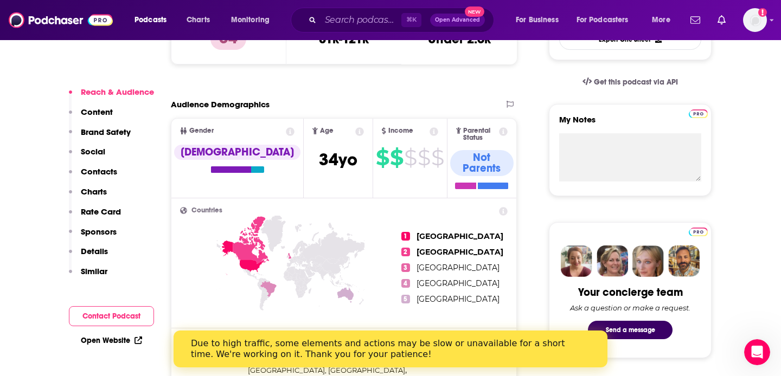
click at [100, 270] on p "Similar" at bounding box center [94, 271] width 27 height 10
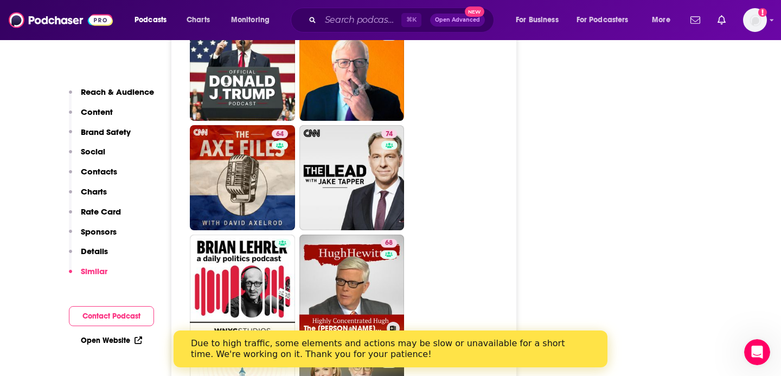
scroll to position [2913, 0]
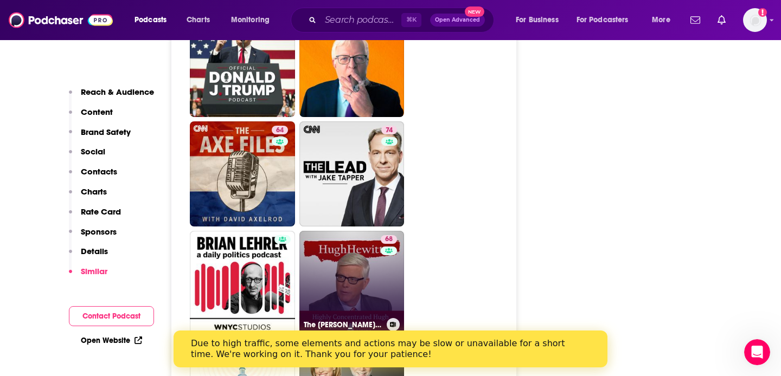
click at [366, 231] on link "68 The Hugh Hewitt Show: Highly Concentrated" at bounding box center [351, 283] width 105 height 105
type input "https://www.podchaser.com/podcasts/the-hugh-hewitt-show-highly-co-996144"
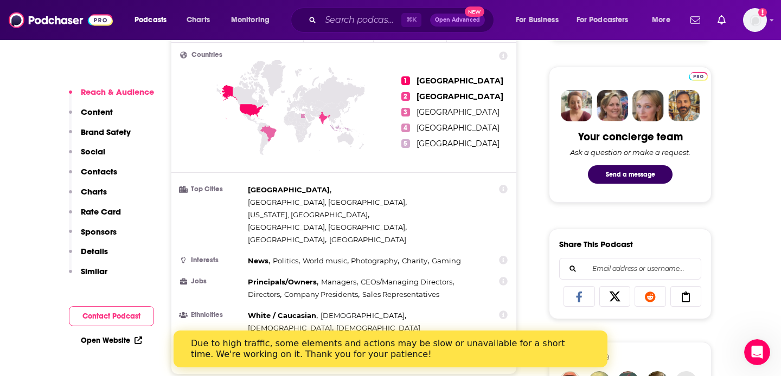
scroll to position [576, 0]
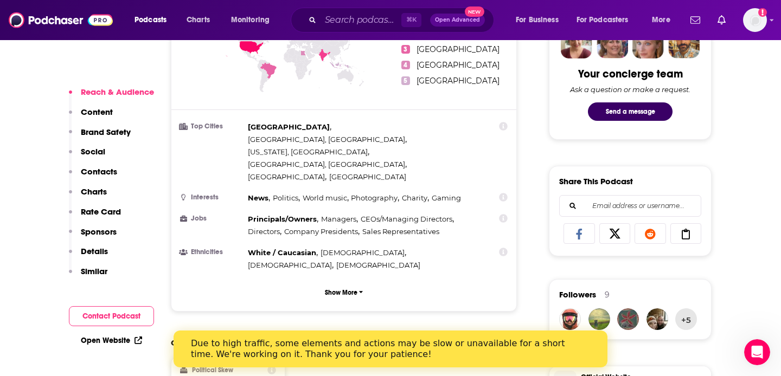
click at [88, 229] on p "Sponsors" at bounding box center [99, 232] width 36 height 10
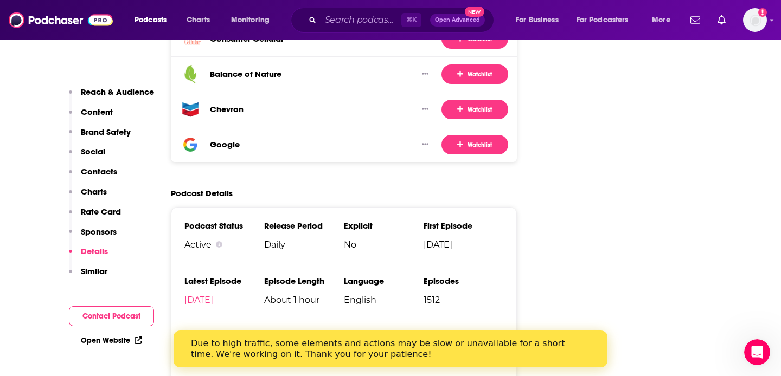
scroll to position [2231, 0]
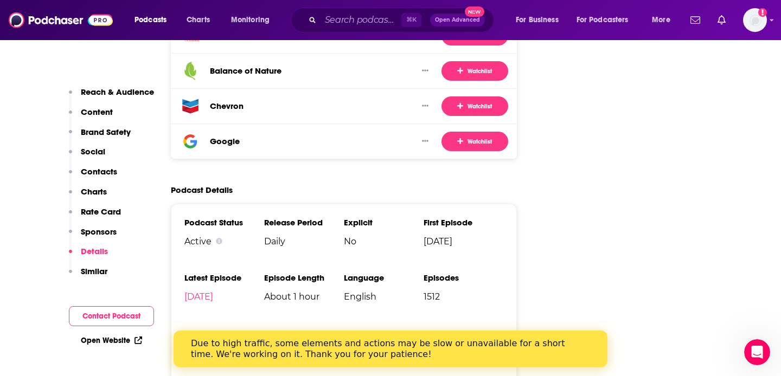
click at [112, 209] on p "Rate Card" at bounding box center [101, 212] width 40 height 10
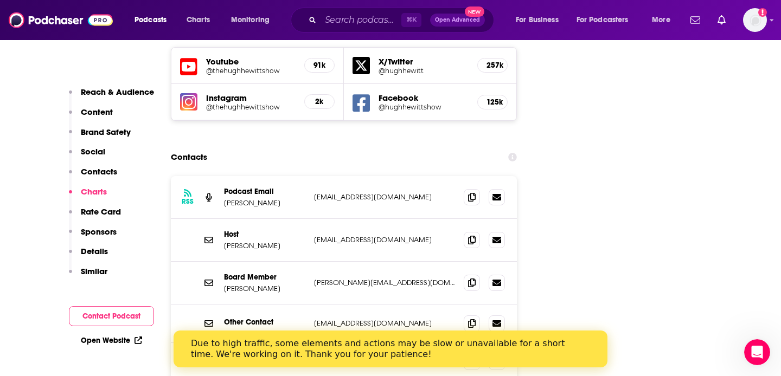
scroll to position [1272, 0]
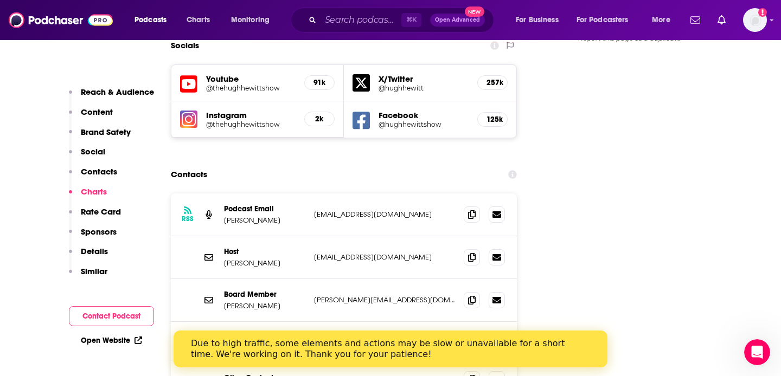
click at [86, 267] on p "Similar" at bounding box center [94, 271] width 27 height 10
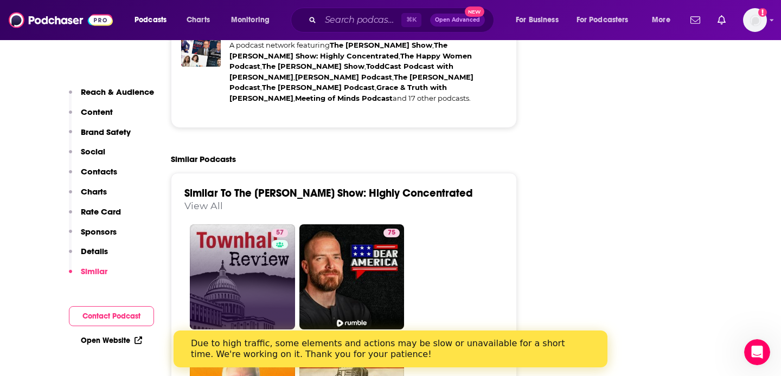
scroll to position [2705, 0]
click at [270, 224] on link "57 Townhall Review | Conservative Commentary On Today's News" at bounding box center [242, 276] width 105 height 105
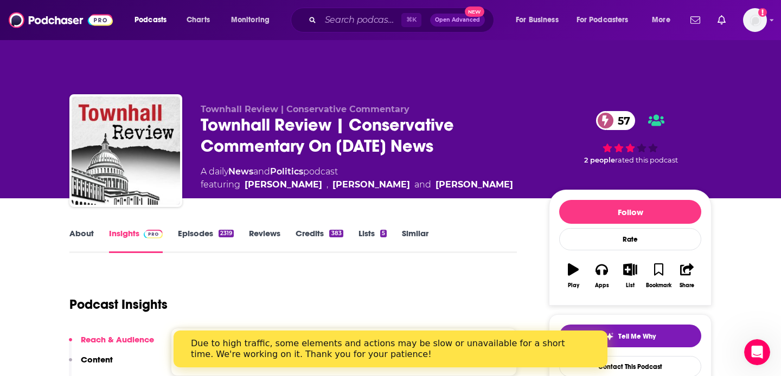
scroll to position [196, 0]
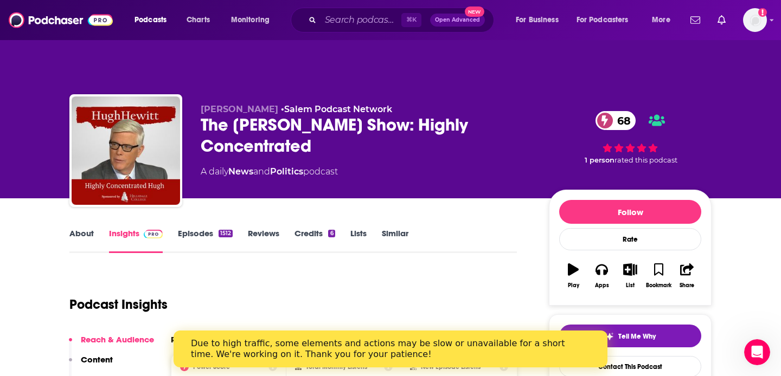
type input "https://www.podchaser.com/podcasts/toddcast-podcast-with-todd-sta-989624"
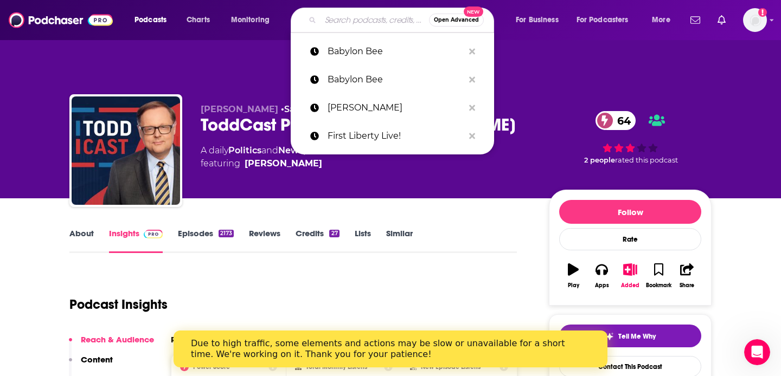
click at [348, 17] on input "Search podcasts, credits, & more..." at bounding box center [375, 19] width 108 height 17
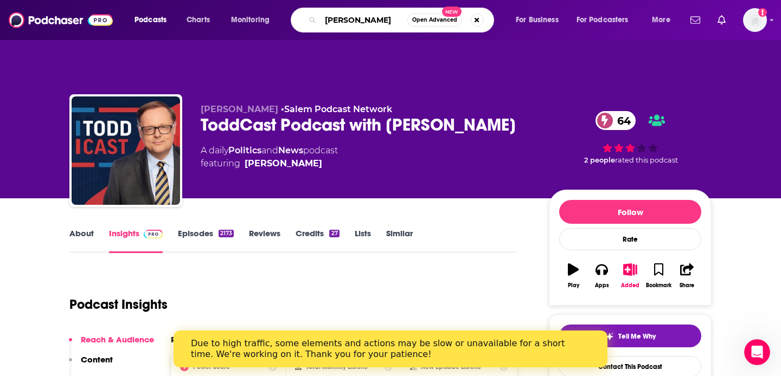
type input "Hugh Hewitt"
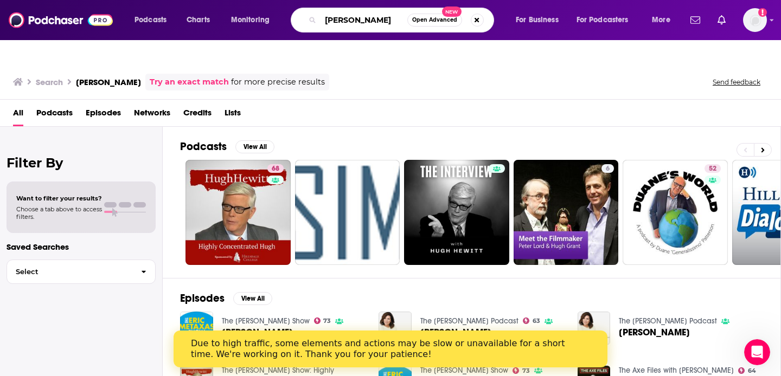
drag, startPoint x: 380, startPoint y: 18, endPoint x: 312, endPoint y: 18, distance: 67.8
click at [312, 18] on div "Hugh Hewitt Open Advanced New" at bounding box center [392, 20] width 203 height 25
type input "Townhall Review"
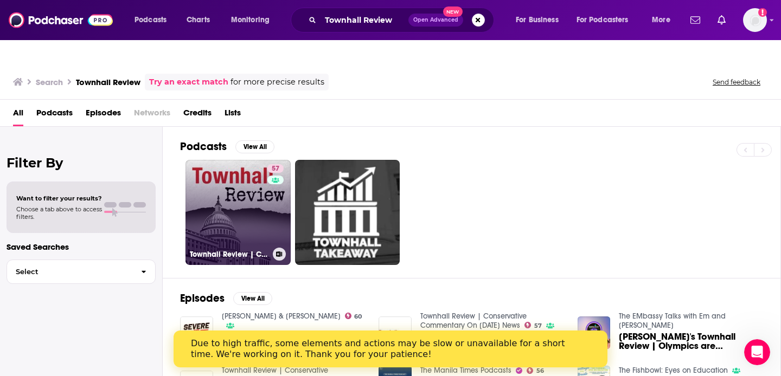
click at [265, 169] on link "57 Townhall Review | Conservative Commentary On Today's News" at bounding box center [237, 212] width 105 height 105
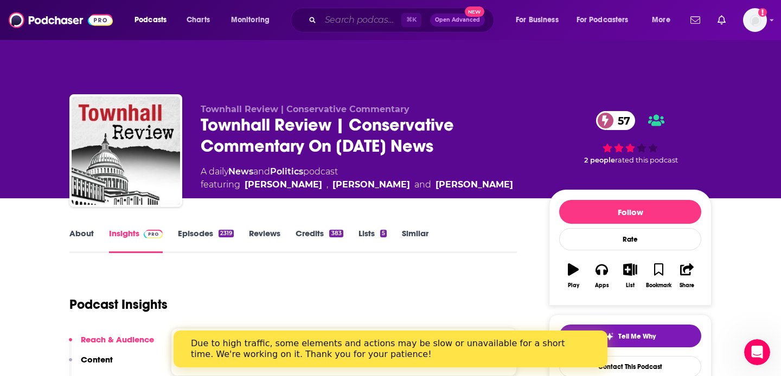
click at [332, 16] on input "Search podcasts, credits, & more..." at bounding box center [361, 19] width 81 height 17
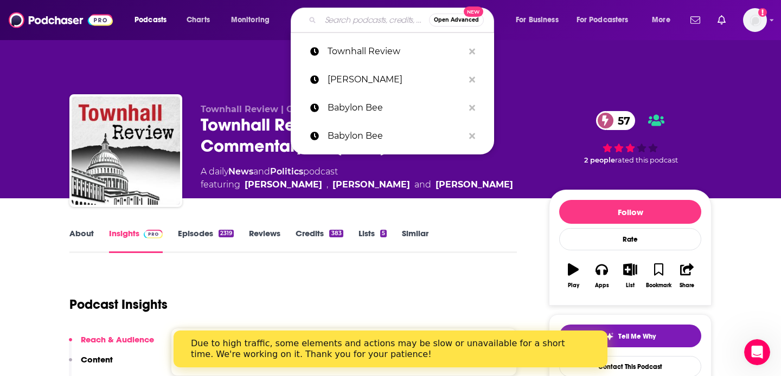
click at [332, 16] on input "Search podcasts, credits, & more..." at bounding box center [375, 19] width 108 height 17
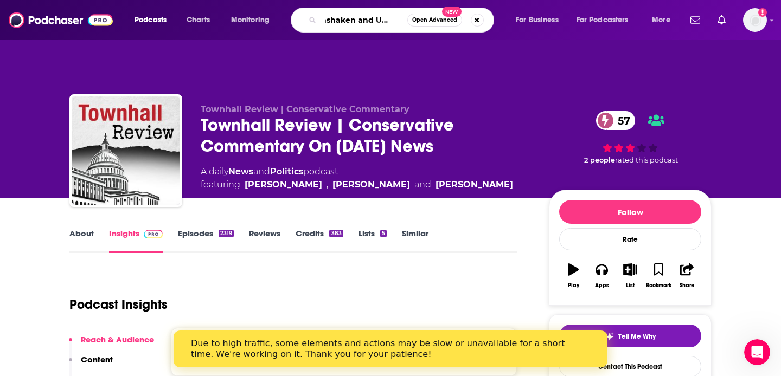
type input "Unshaken and Unafraid"
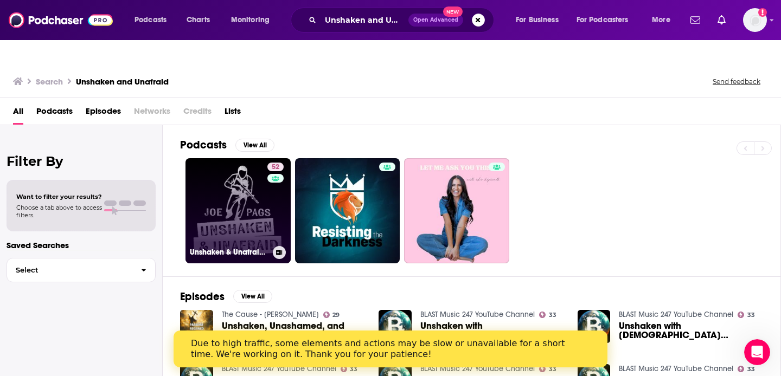
click at [246, 165] on link "52 Unshaken & Unafraid with Joe Pags" at bounding box center [237, 210] width 105 height 105
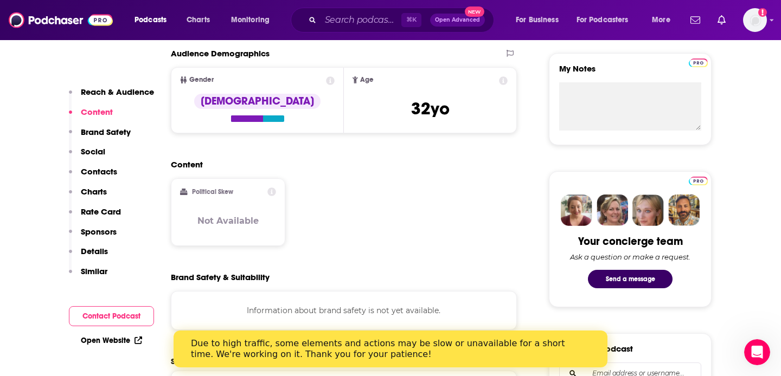
scroll to position [297, 0]
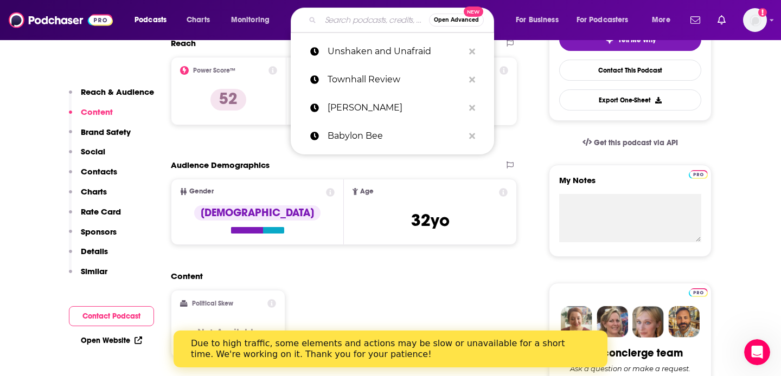
click at [357, 20] on input "Search podcasts, credits, & more..." at bounding box center [375, 19] width 108 height 17
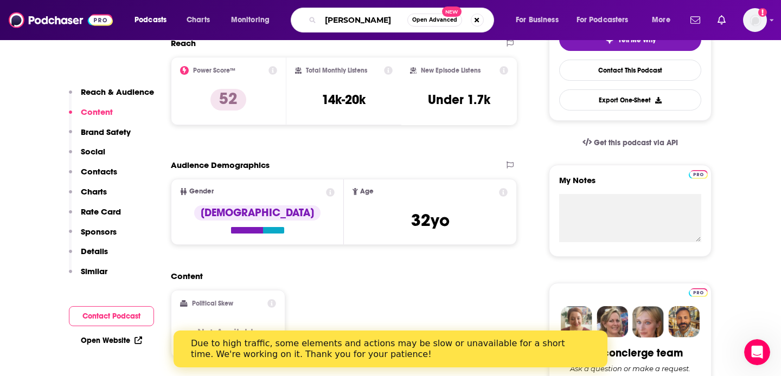
type input "Trish Regan"
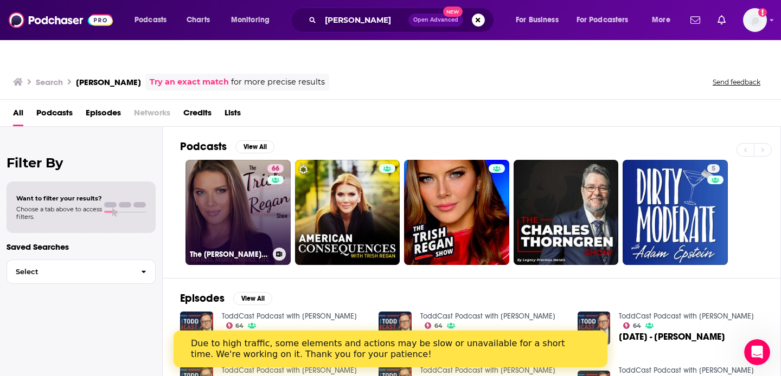
click at [277, 191] on div "66" at bounding box center [276, 206] width 19 height 84
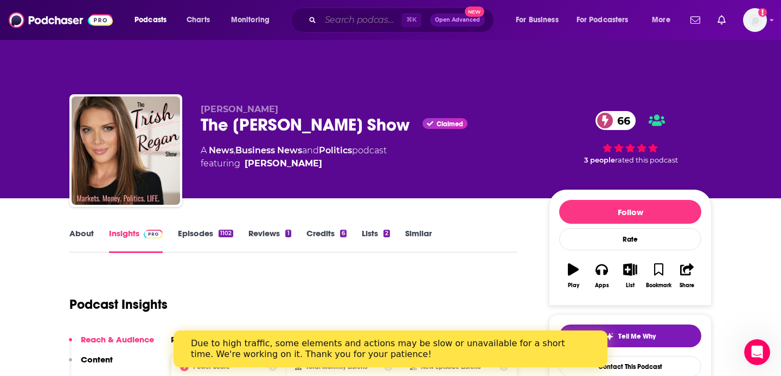
click at [336, 26] on input "Search podcasts, credits, & more..." at bounding box center [361, 19] width 81 height 17
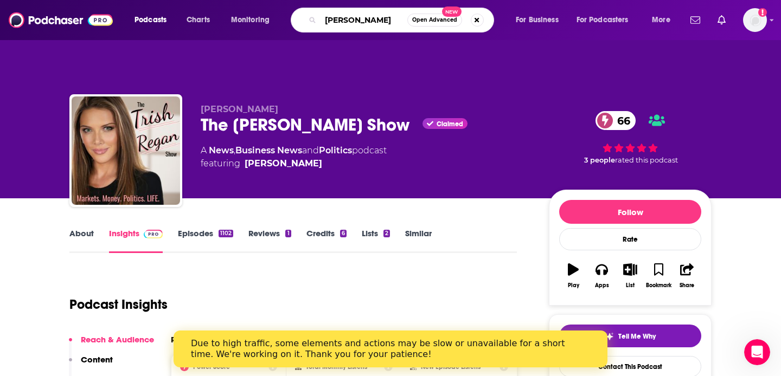
type input "Larry Elder"
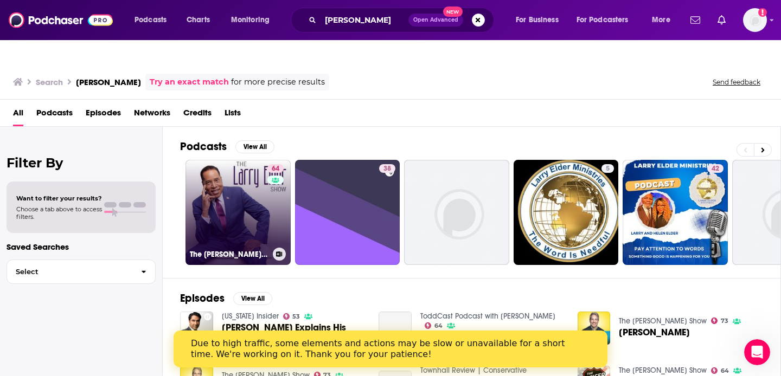
click at [262, 184] on link "64 The Larry Elder Show" at bounding box center [237, 212] width 105 height 105
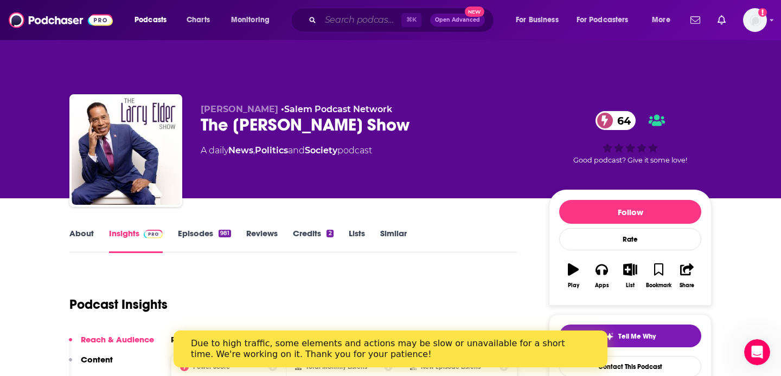
click at [339, 21] on input "Search podcasts, credits, & more..." at bounding box center [361, 19] width 81 height 17
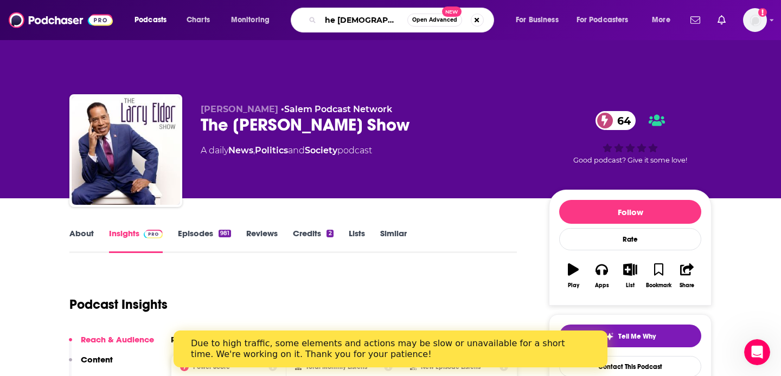
type input "The Christian Outlook"
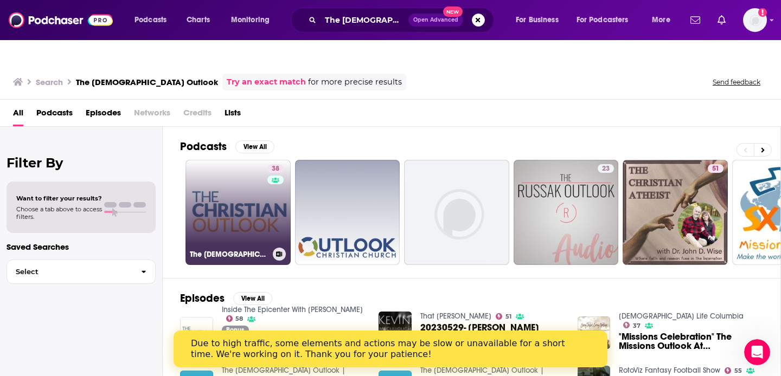
click at [264, 189] on link "38 The Christian Outlook | Topics for Today's Believers" at bounding box center [237, 212] width 105 height 105
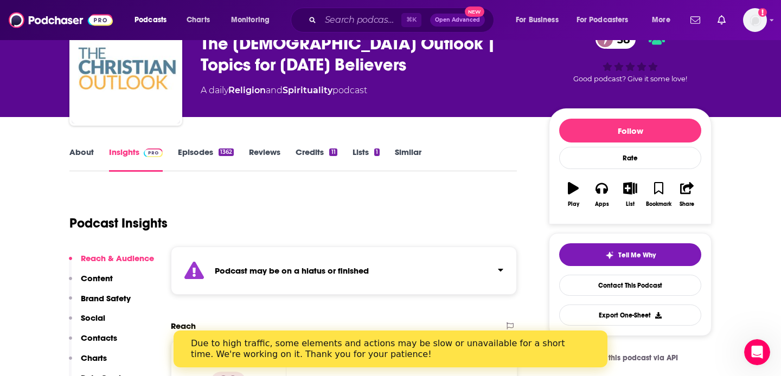
scroll to position [62, 0]
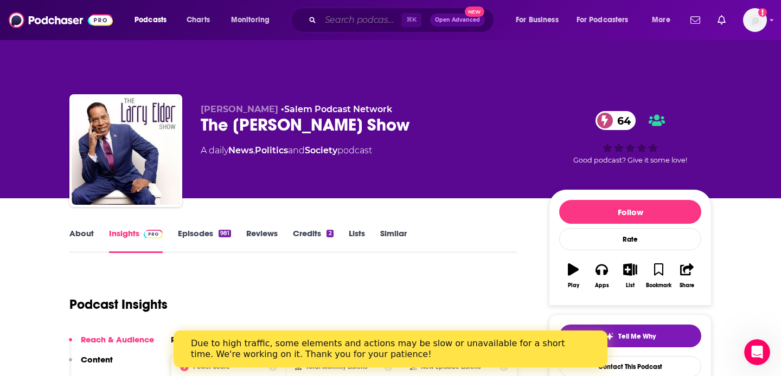
click at [344, 19] on input "Search podcasts, credits, & more..." at bounding box center [361, 19] width 81 height 17
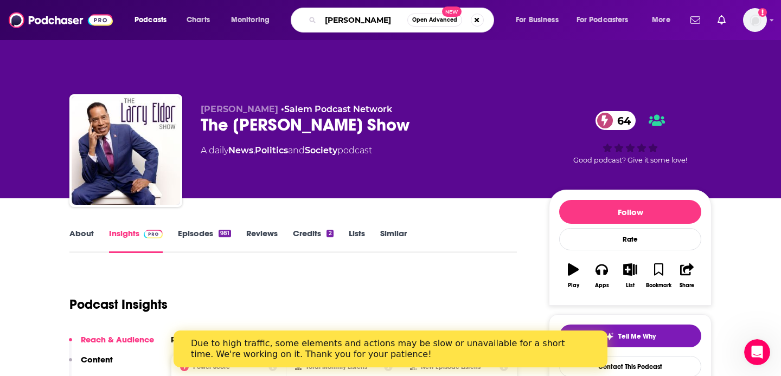
type input "Doug Collins"
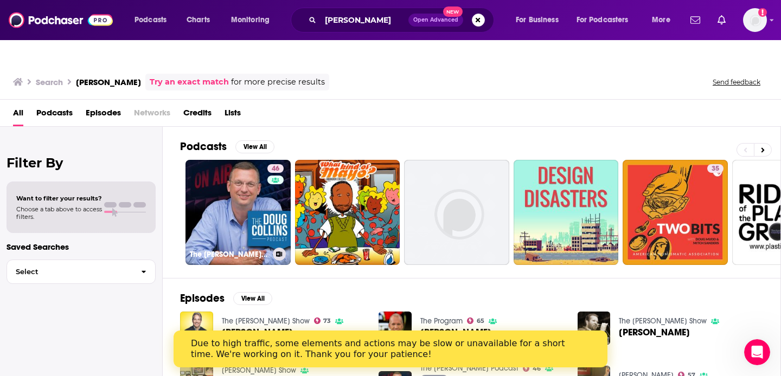
click at [256, 166] on link "46 The Doug Collins Podcast" at bounding box center [237, 212] width 105 height 105
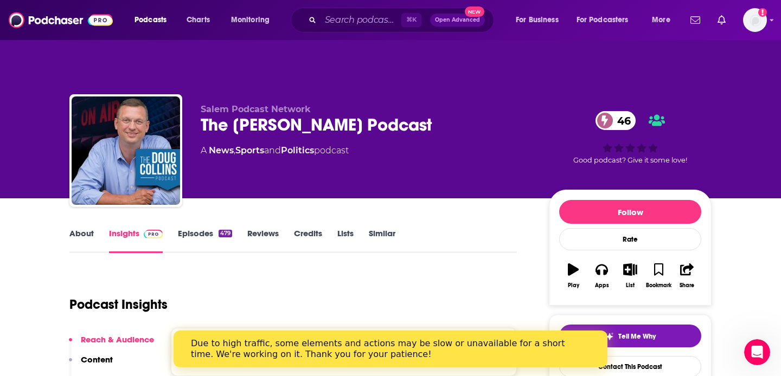
scroll to position [28, 0]
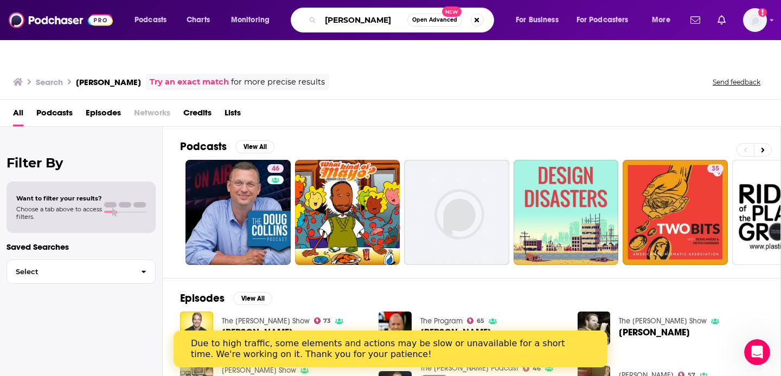
drag, startPoint x: 388, startPoint y: 21, endPoint x: 326, endPoint y: 9, distance: 62.4
click at [326, 9] on div "Doug Collins Open Advanced New" at bounding box center [392, 20] width 203 height 25
type input "Steve Deace"
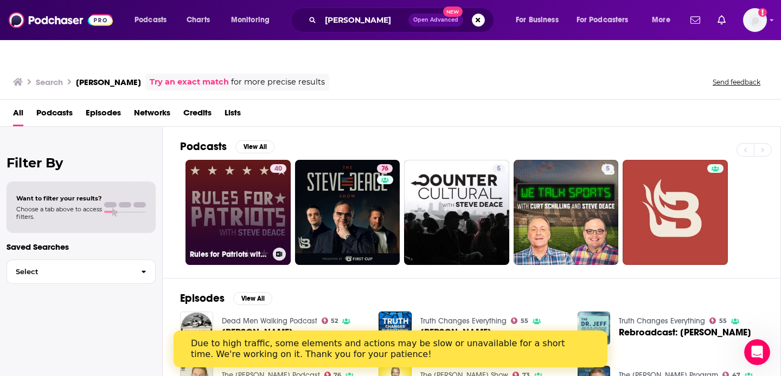
click at [235, 171] on link "40 Rules for Patriots with Steve Deace" at bounding box center [237, 212] width 105 height 105
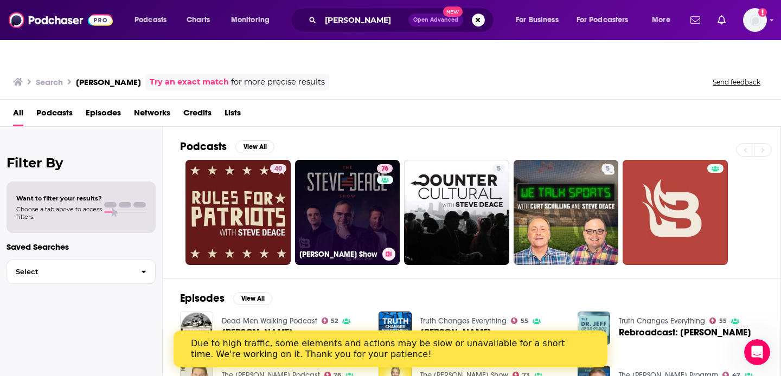
click at [350, 167] on link "76 Steve Deace Show" at bounding box center [347, 212] width 105 height 105
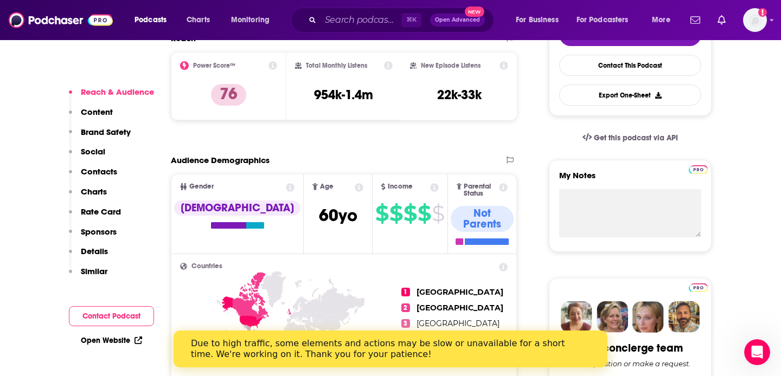
scroll to position [311, 0]
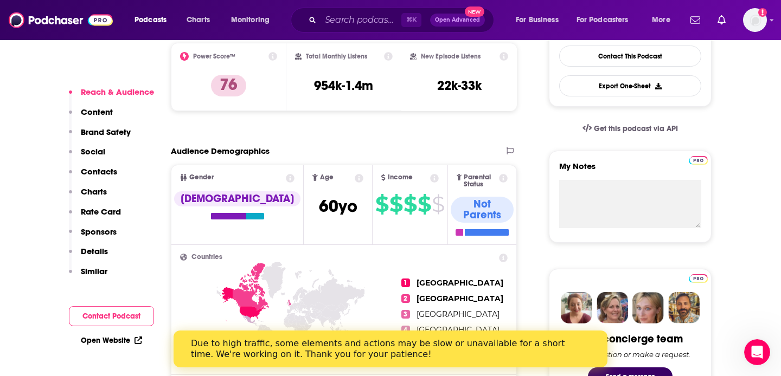
click at [98, 271] on p "Similar" at bounding box center [94, 271] width 27 height 10
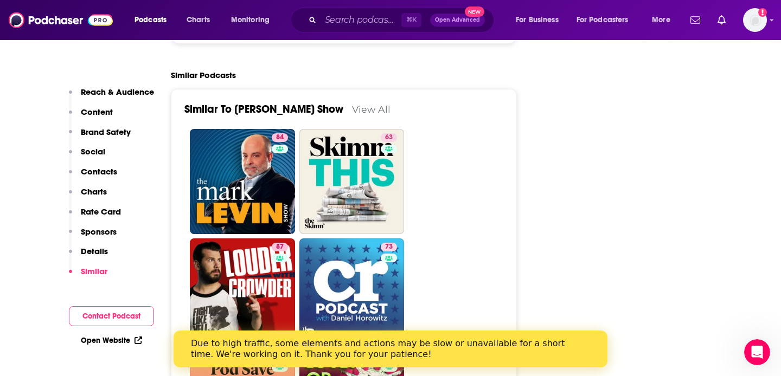
scroll to position [2695, 0]
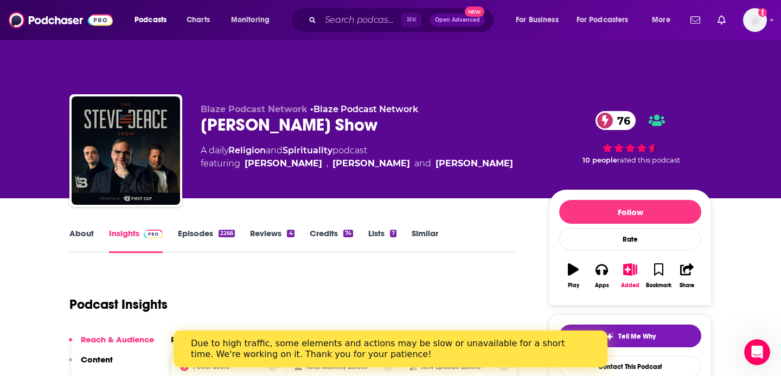
type input "https://www.podchaser.com/podcasts/steve-deace-show-35285"
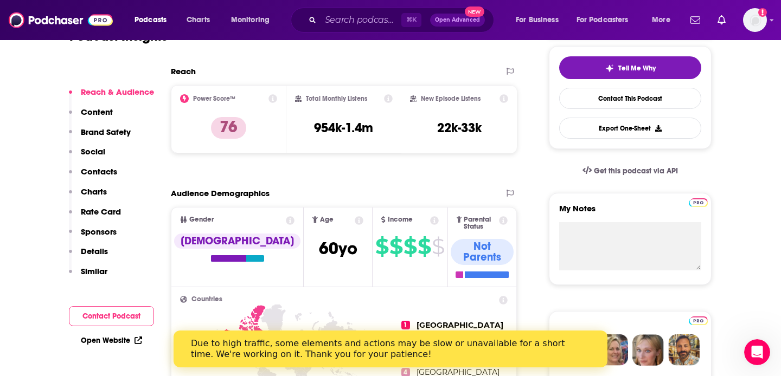
click at [98, 268] on p "Similar" at bounding box center [94, 271] width 27 height 10
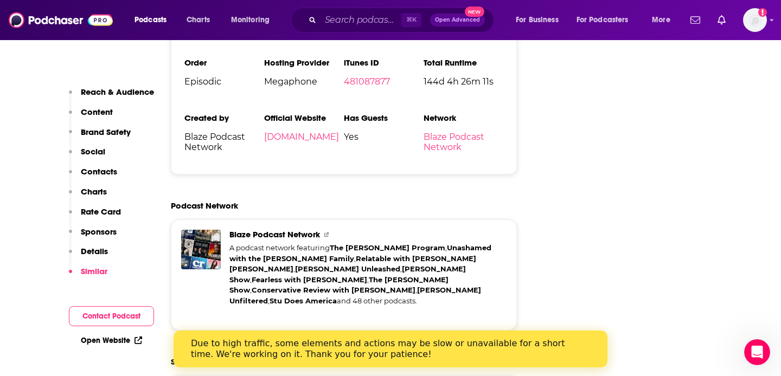
scroll to position [2355, 0]
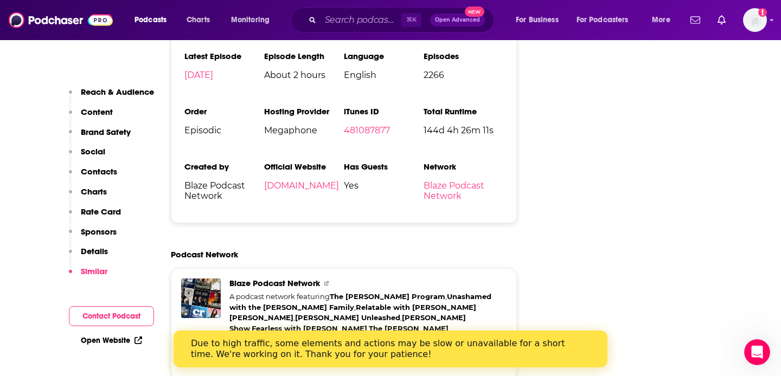
click at [421, 335] on link "Sara Gonzales Unfiltered" at bounding box center [355, 345] width 252 height 20
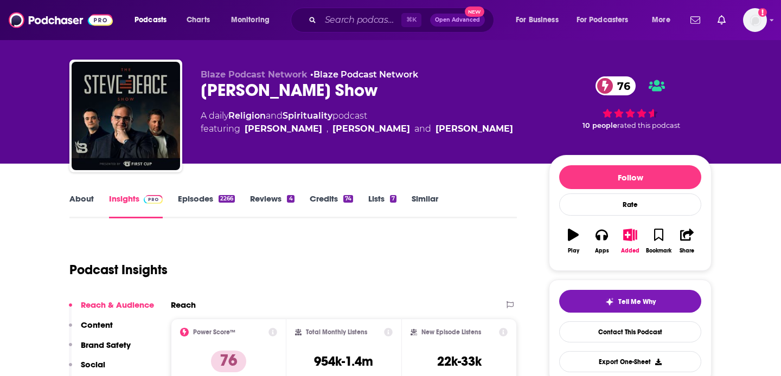
scroll to position [34, 0]
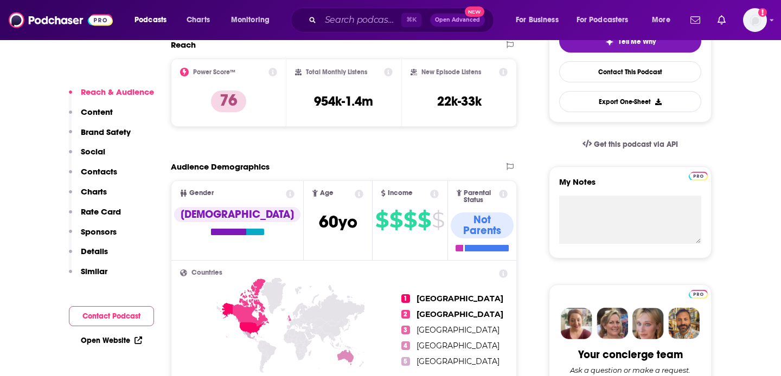
click at [93, 272] on p "Similar" at bounding box center [94, 271] width 27 height 10
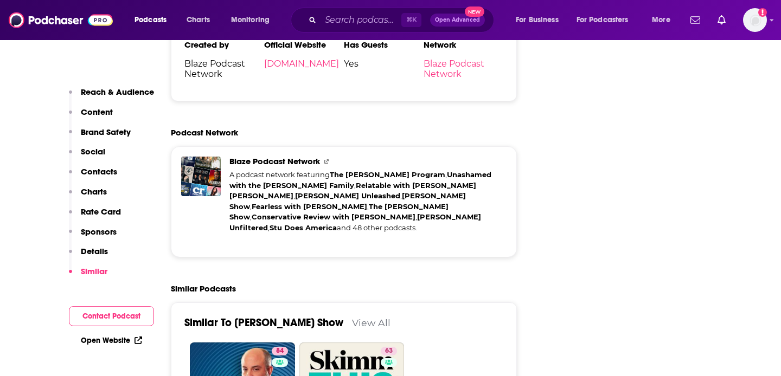
scroll to position [2481, 0]
click at [473, 170] on link "Unashamed with the Robertson Family" at bounding box center [360, 180] width 262 height 20
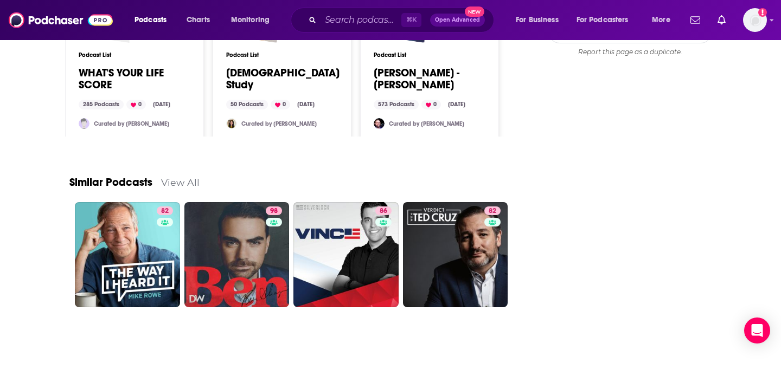
scroll to position [1394, 0]
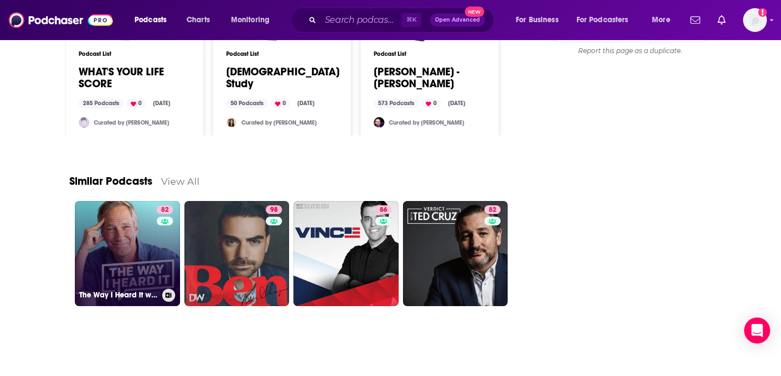
click at [140, 230] on link "82 The Way I Heard It with [PERSON_NAME]" at bounding box center [127, 253] width 105 height 105
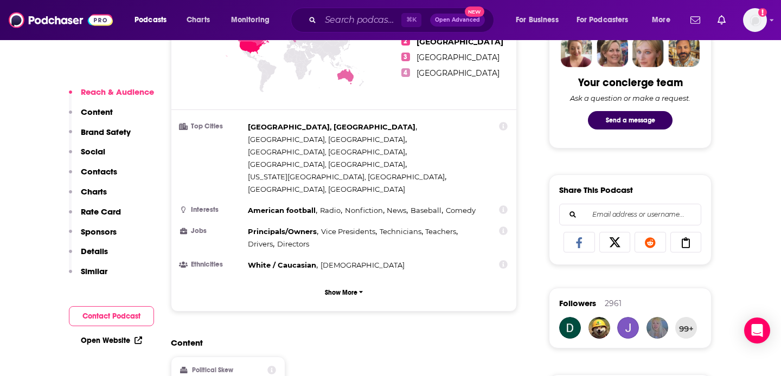
scroll to position [568, 0]
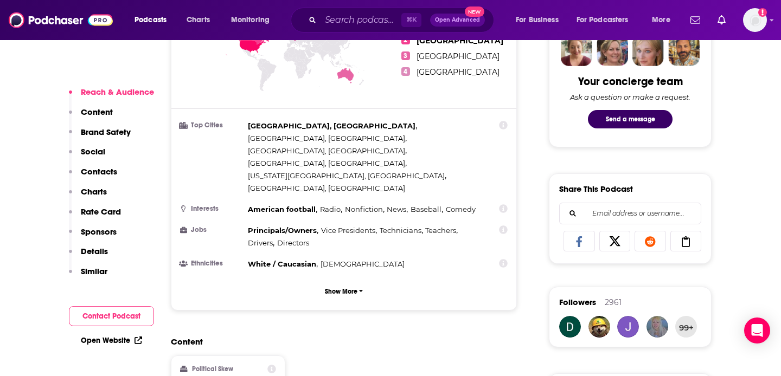
click at [98, 232] on p "Sponsors" at bounding box center [99, 232] width 36 height 10
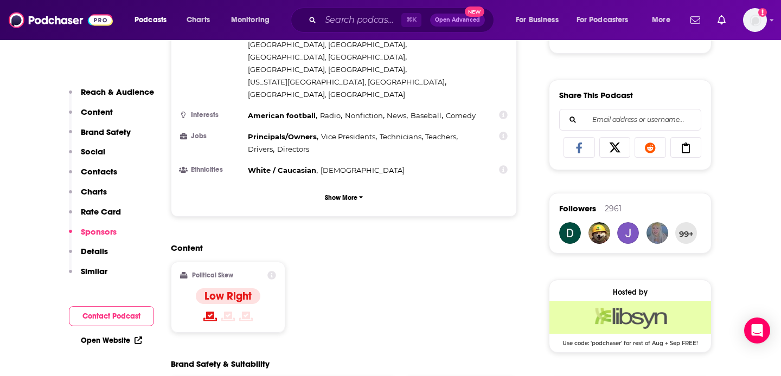
click at [98, 232] on p "Sponsors" at bounding box center [99, 232] width 36 height 10
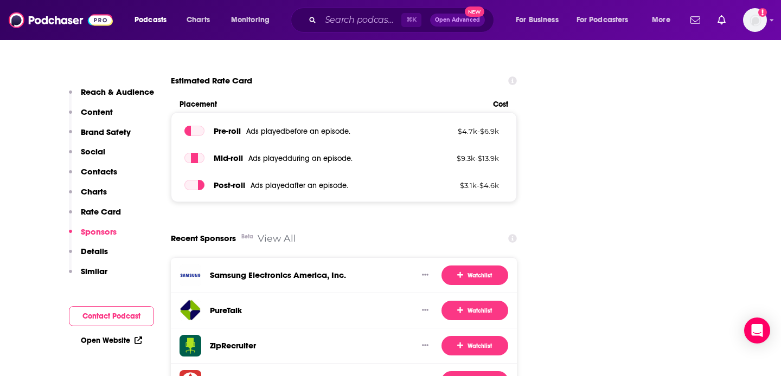
scroll to position [1923, 0]
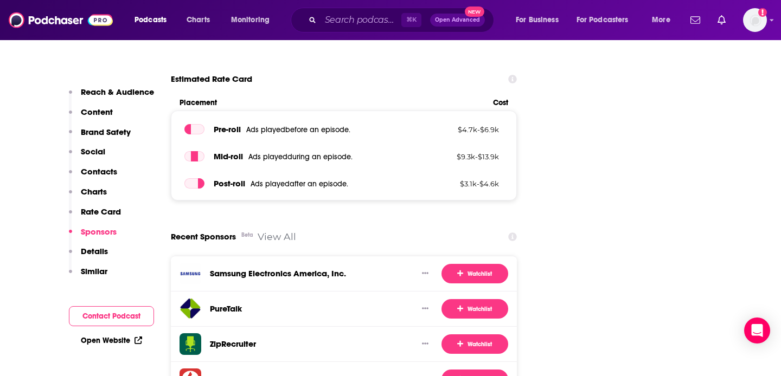
click at [104, 271] on p "Similar" at bounding box center [94, 271] width 27 height 10
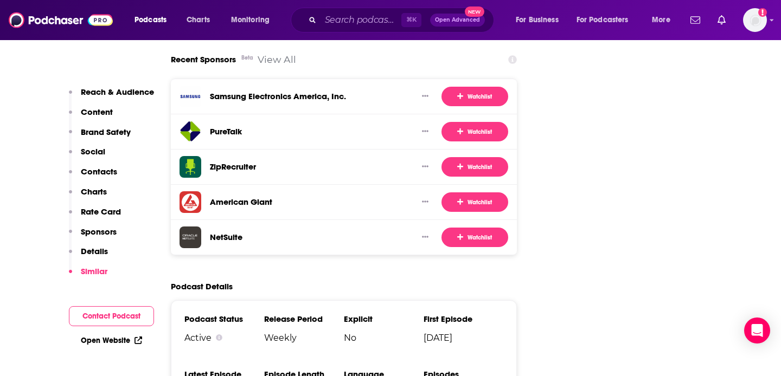
click at [104, 271] on p "Similar" at bounding box center [94, 271] width 27 height 10
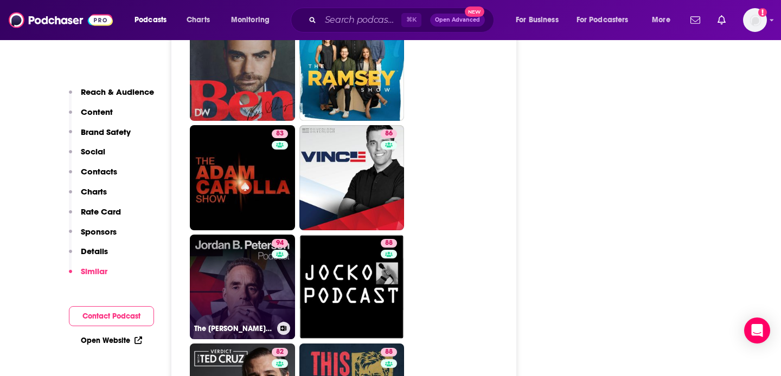
scroll to position [2723, 0]
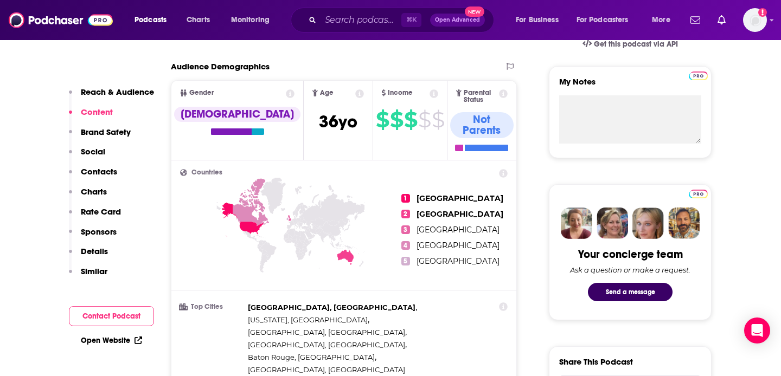
scroll to position [186, 0]
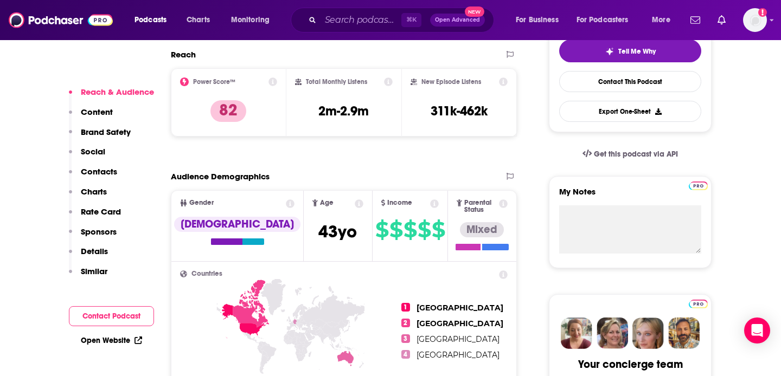
click at [102, 270] on p "Similar" at bounding box center [94, 271] width 27 height 10
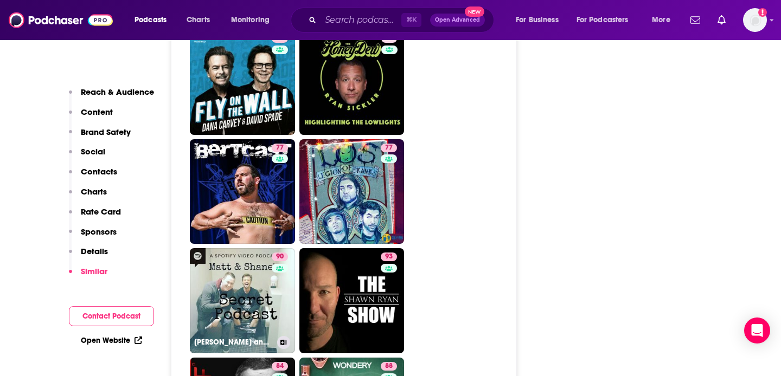
scroll to position [3110, 0]
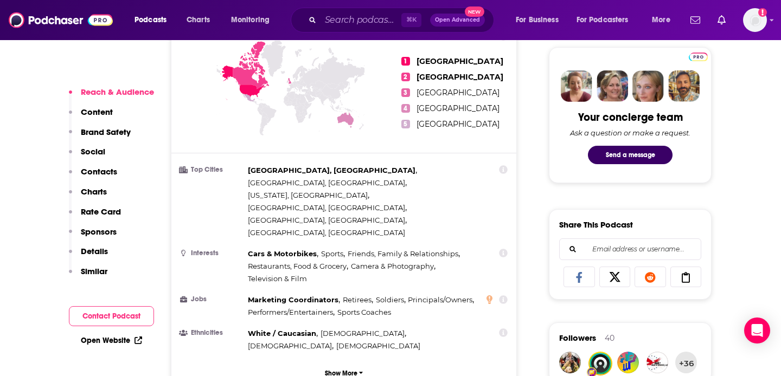
scroll to position [560, 0]
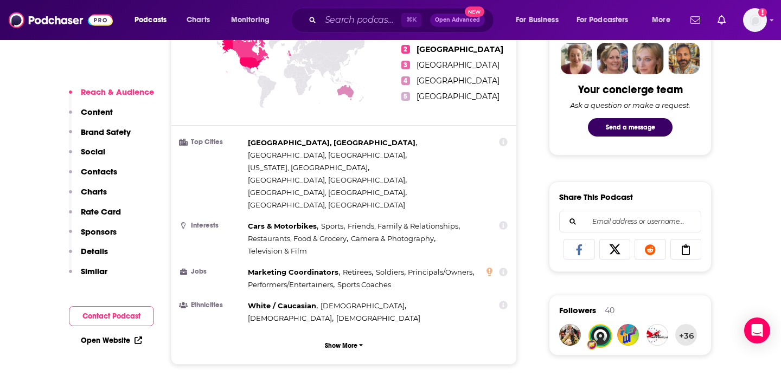
click at [93, 229] on p "Sponsors" at bounding box center [99, 232] width 36 height 10
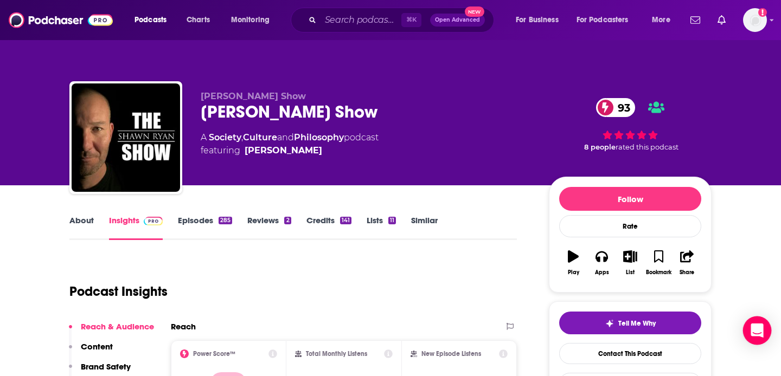
scroll to position [0, 0]
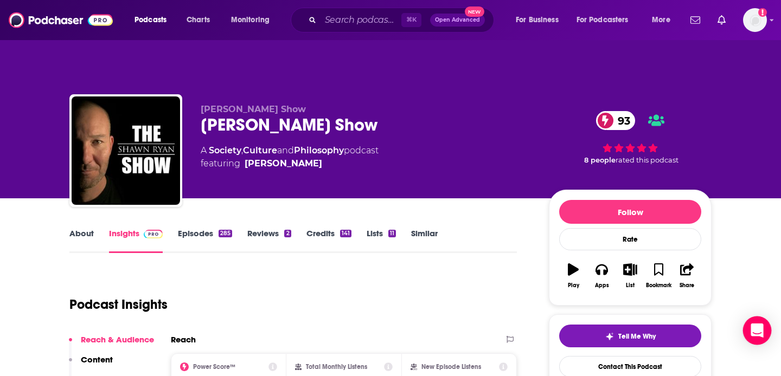
type input "[URL][DOMAIN_NAME][PERSON_NAME]"
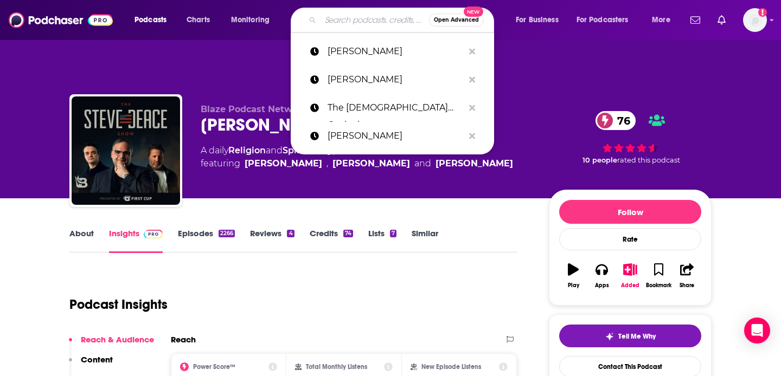
click at [363, 17] on input "Search podcasts, credits, & more..." at bounding box center [375, 19] width 108 height 17
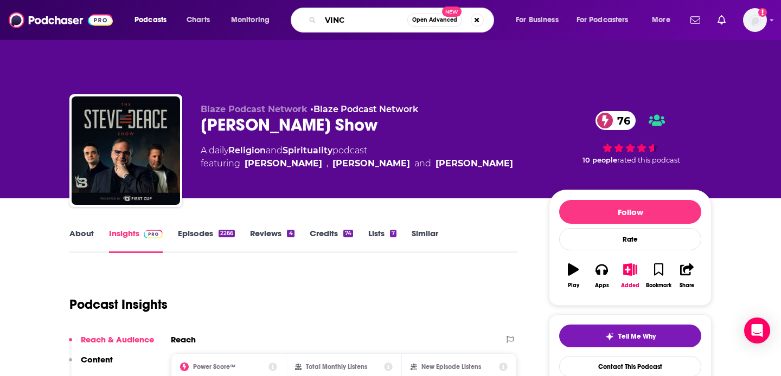
type input "[PERSON_NAME]"
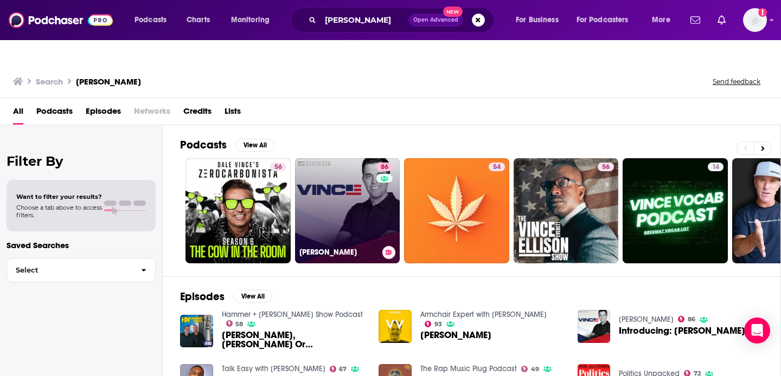
click at [337, 170] on link "86 VINCE" at bounding box center [347, 210] width 105 height 105
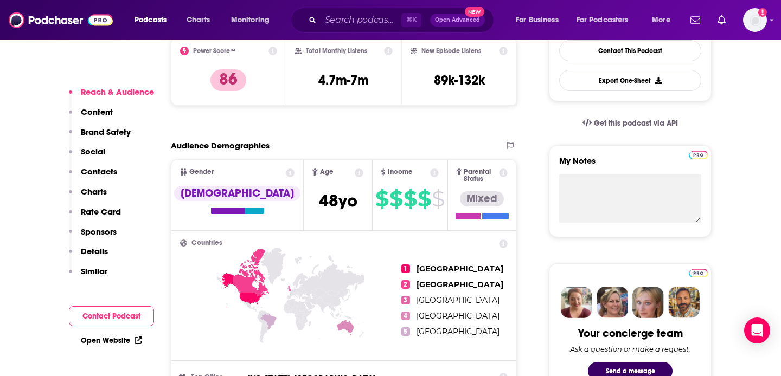
scroll to position [319, 0]
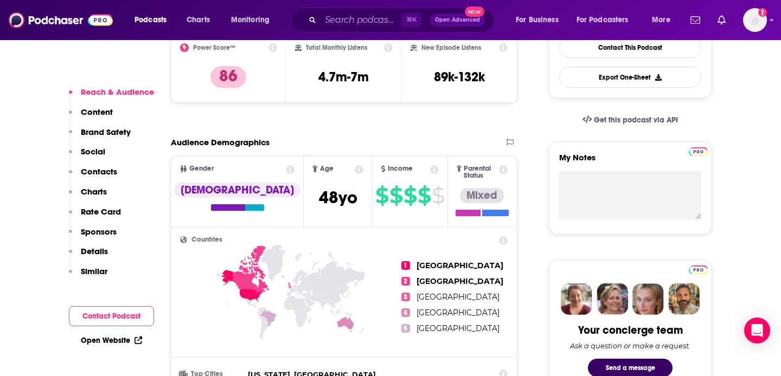
click at [105, 270] on p "Similar" at bounding box center [94, 271] width 27 height 10
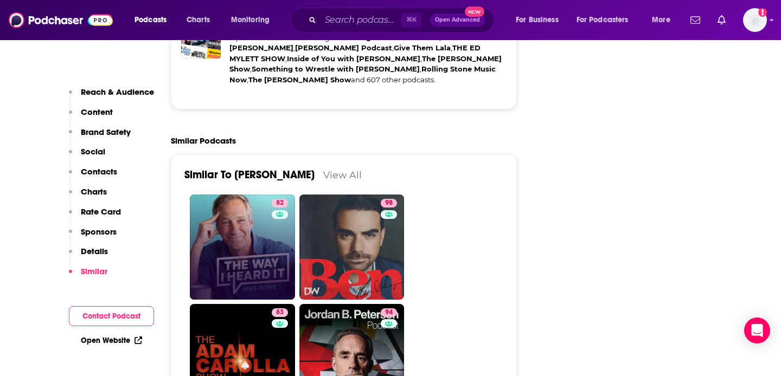
scroll to position [2637, 0]
click at [222, 304] on link "83 The Adam Carolla Show" at bounding box center [242, 356] width 105 height 105
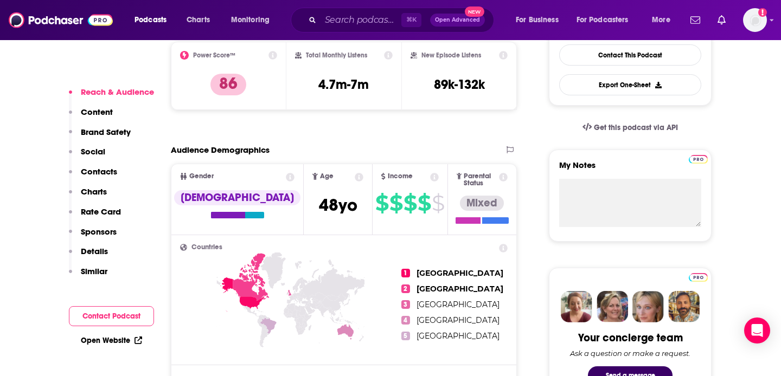
click at [100, 272] on p "Similar" at bounding box center [94, 271] width 27 height 10
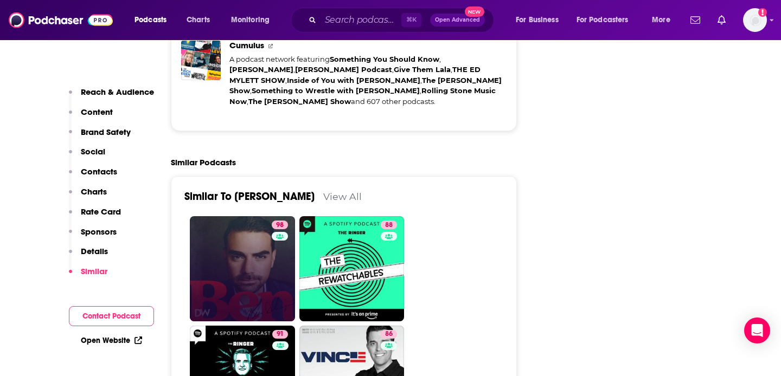
scroll to position [2762, 0]
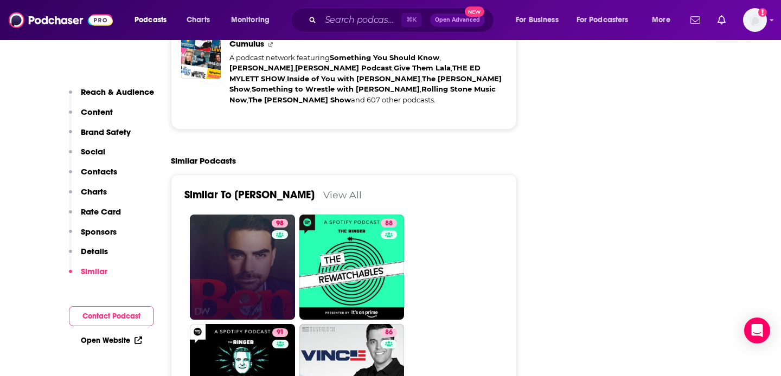
click at [248, 324] on link "91 The Bill Simmons Podcast" at bounding box center [242, 376] width 105 height 105
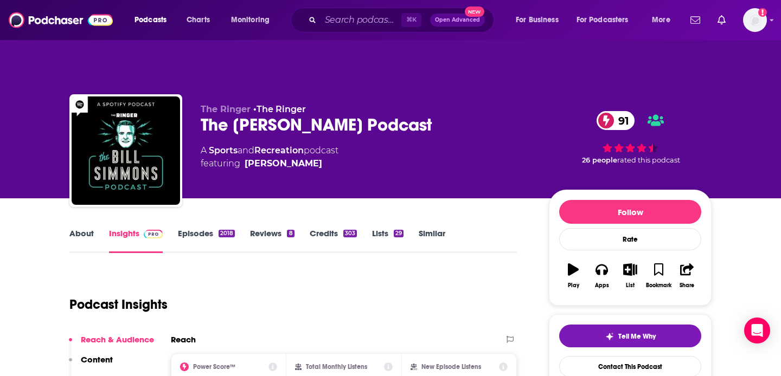
type input "https://www.podchaser.com/podcasts/vince-32943"
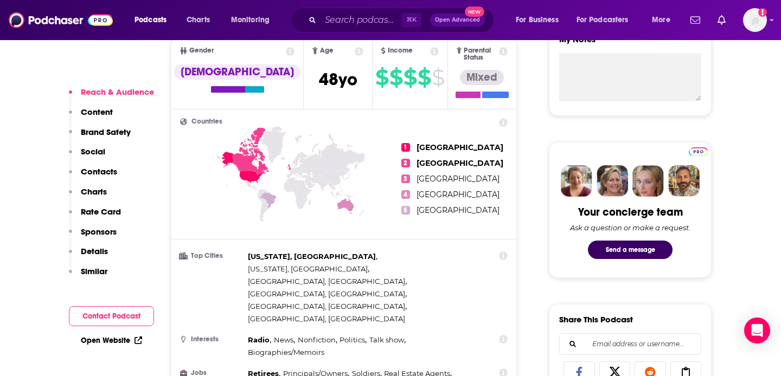
click at [103, 273] on p "Similar" at bounding box center [94, 271] width 27 height 10
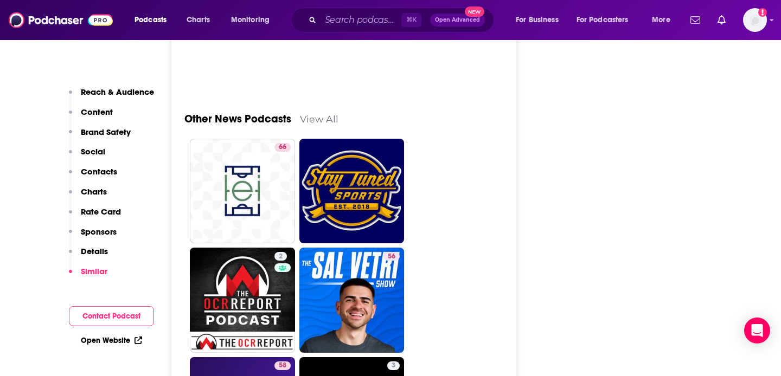
scroll to position [4046, 0]
